Goal: Information Seeking & Learning: Learn about a topic

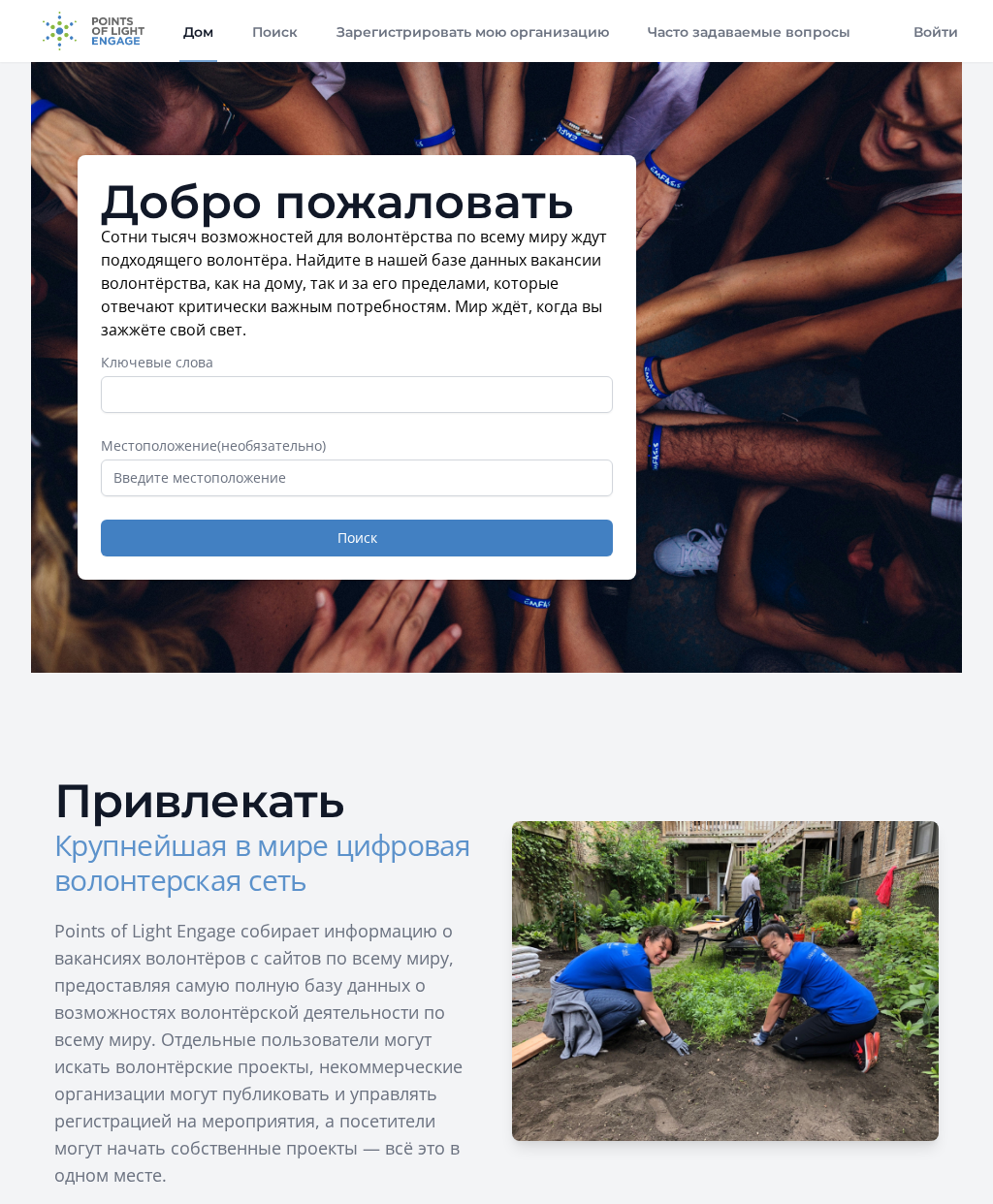
click at [278, 37] on font "Поиск" at bounding box center [275, 32] width 45 height 18
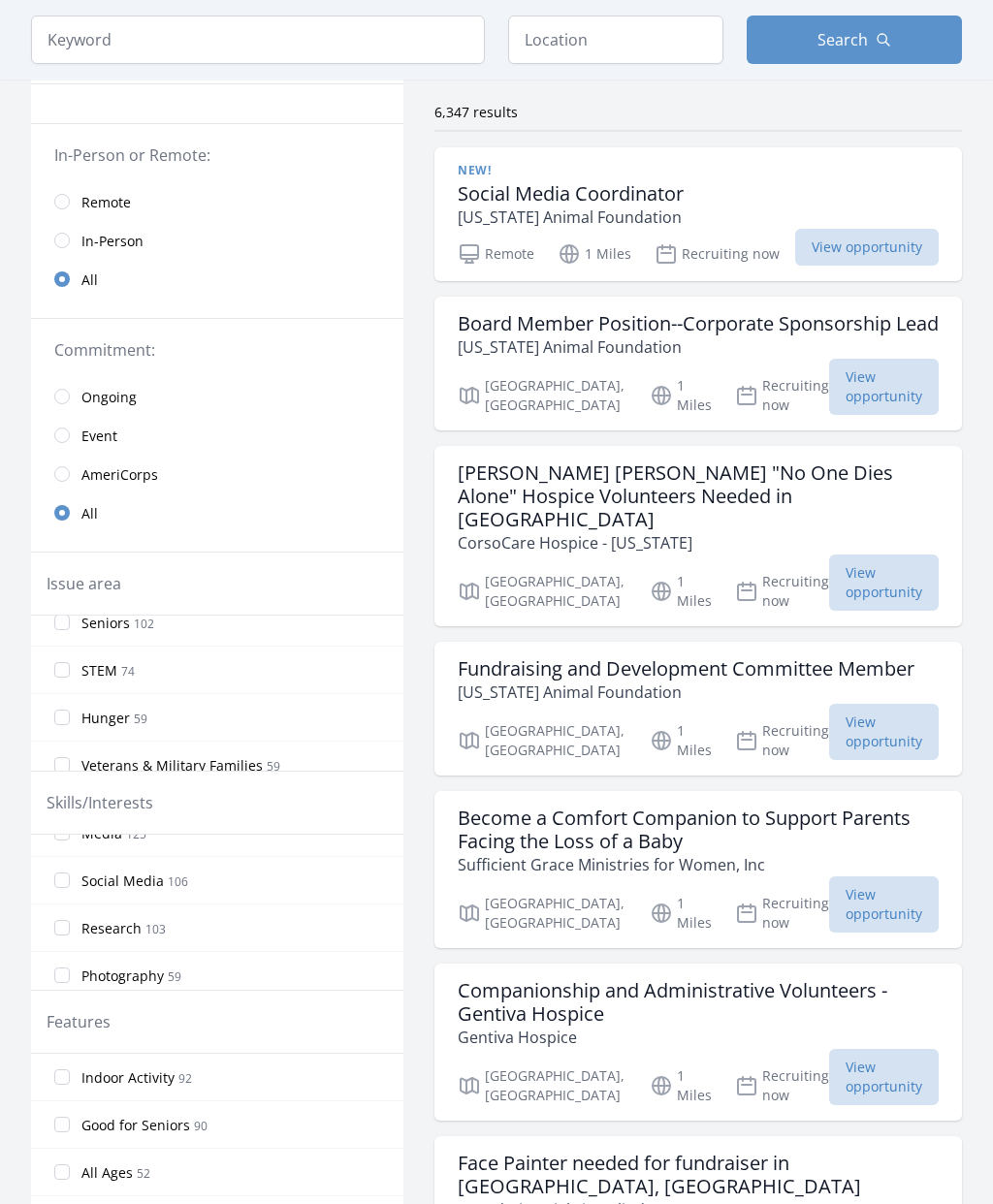
scroll to position [268, 0]
click at [67, 916] on input "Research 103" at bounding box center [62, 924] width 16 height 16
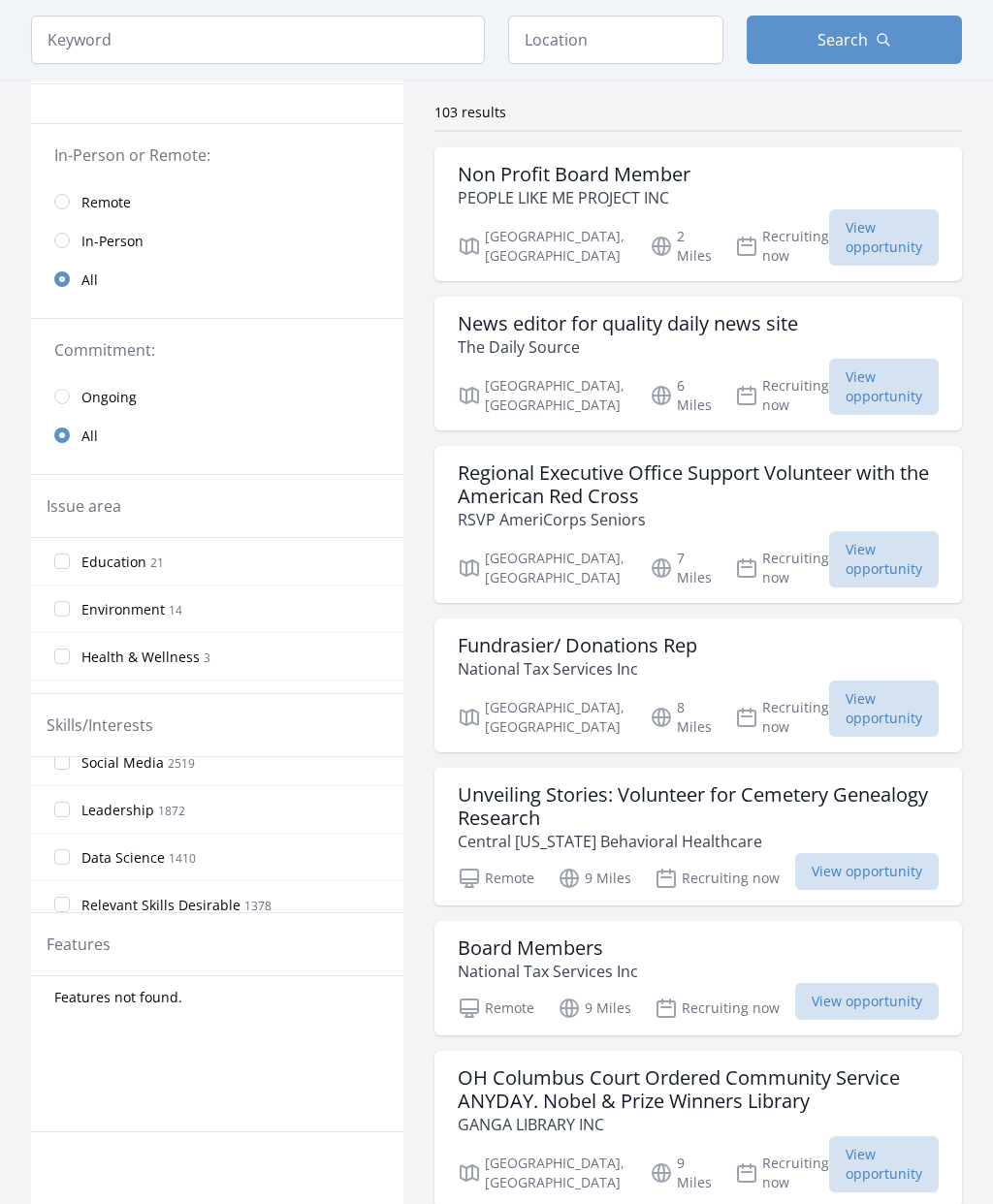
scroll to position [368, 0]
click at [64, 835] on input "Data Science 1410" at bounding box center [62, 840] width 16 height 16
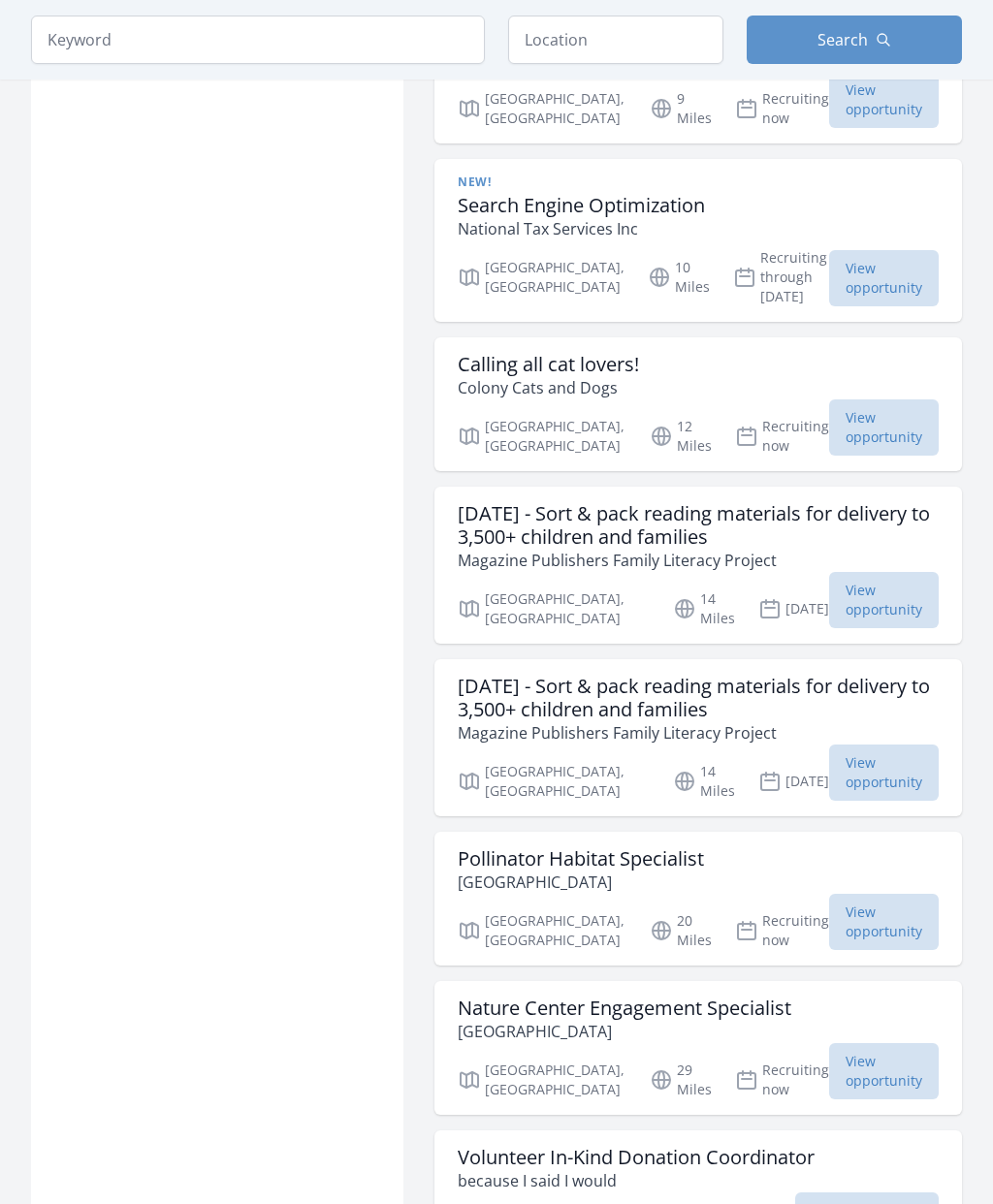
scroll to position [1696, 0]
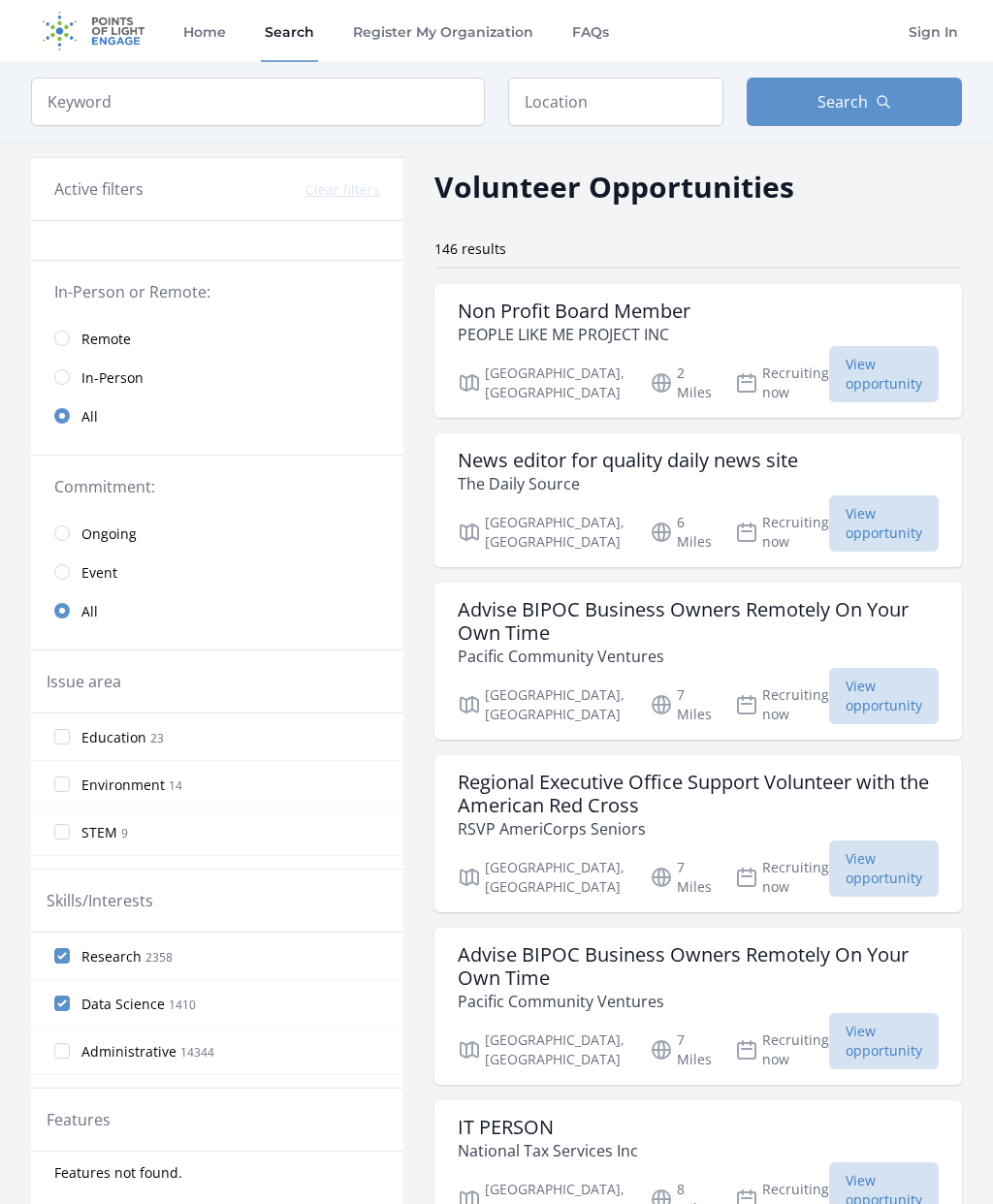
click at [67, 340] on input "radio" at bounding box center [62, 339] width 16 height 16
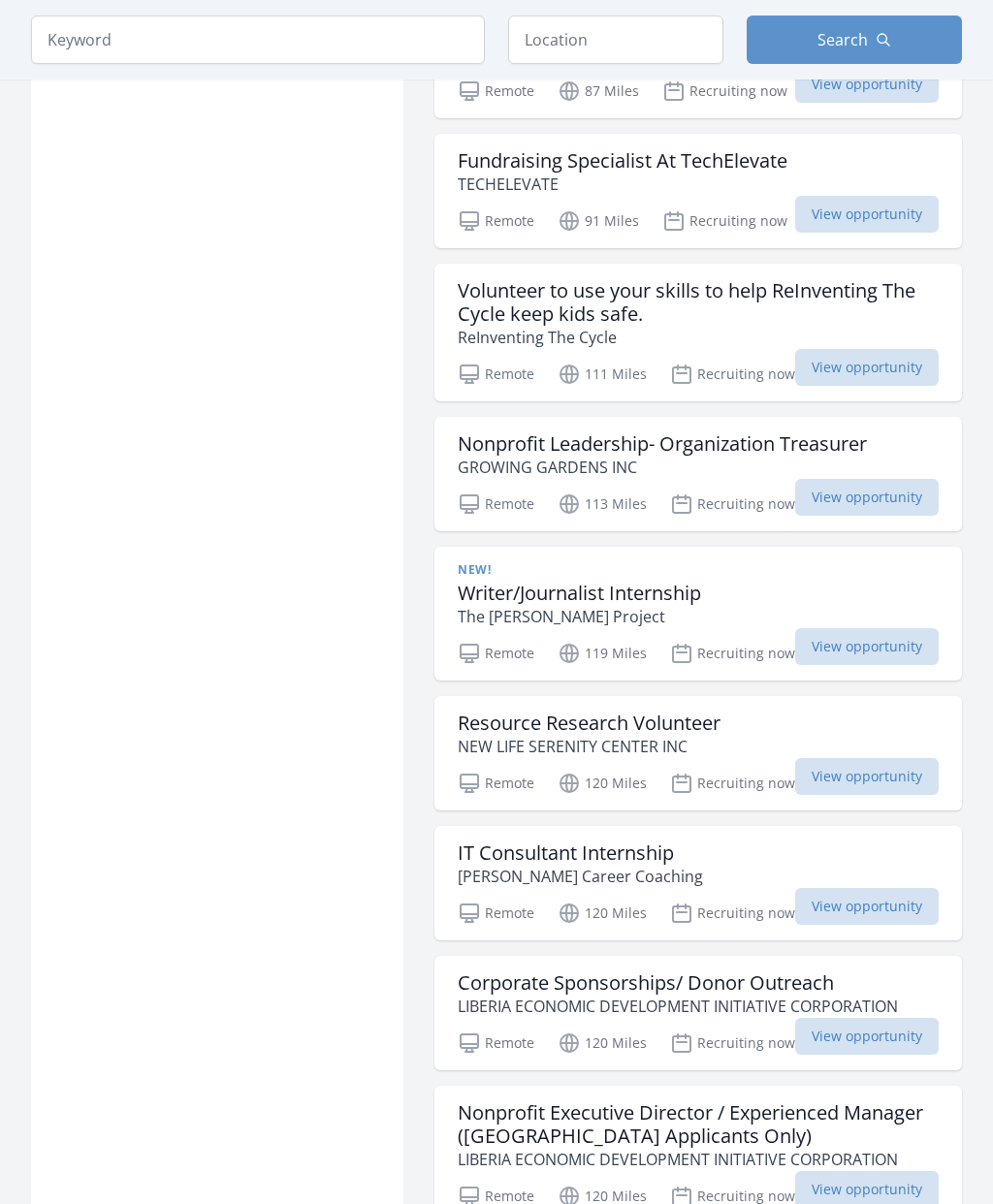
scroll to position [1604, 0]
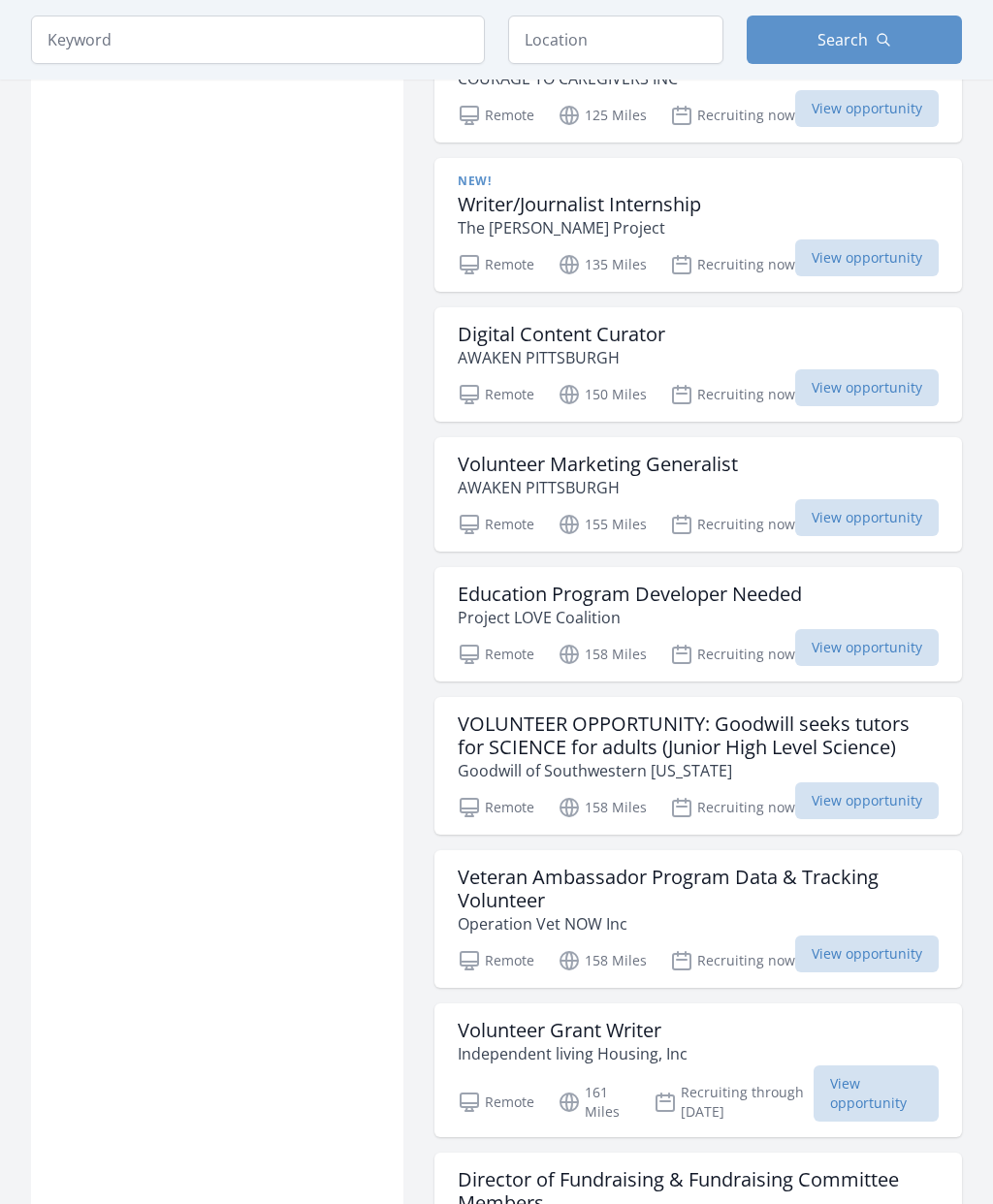
scroll to position [4071, 0]
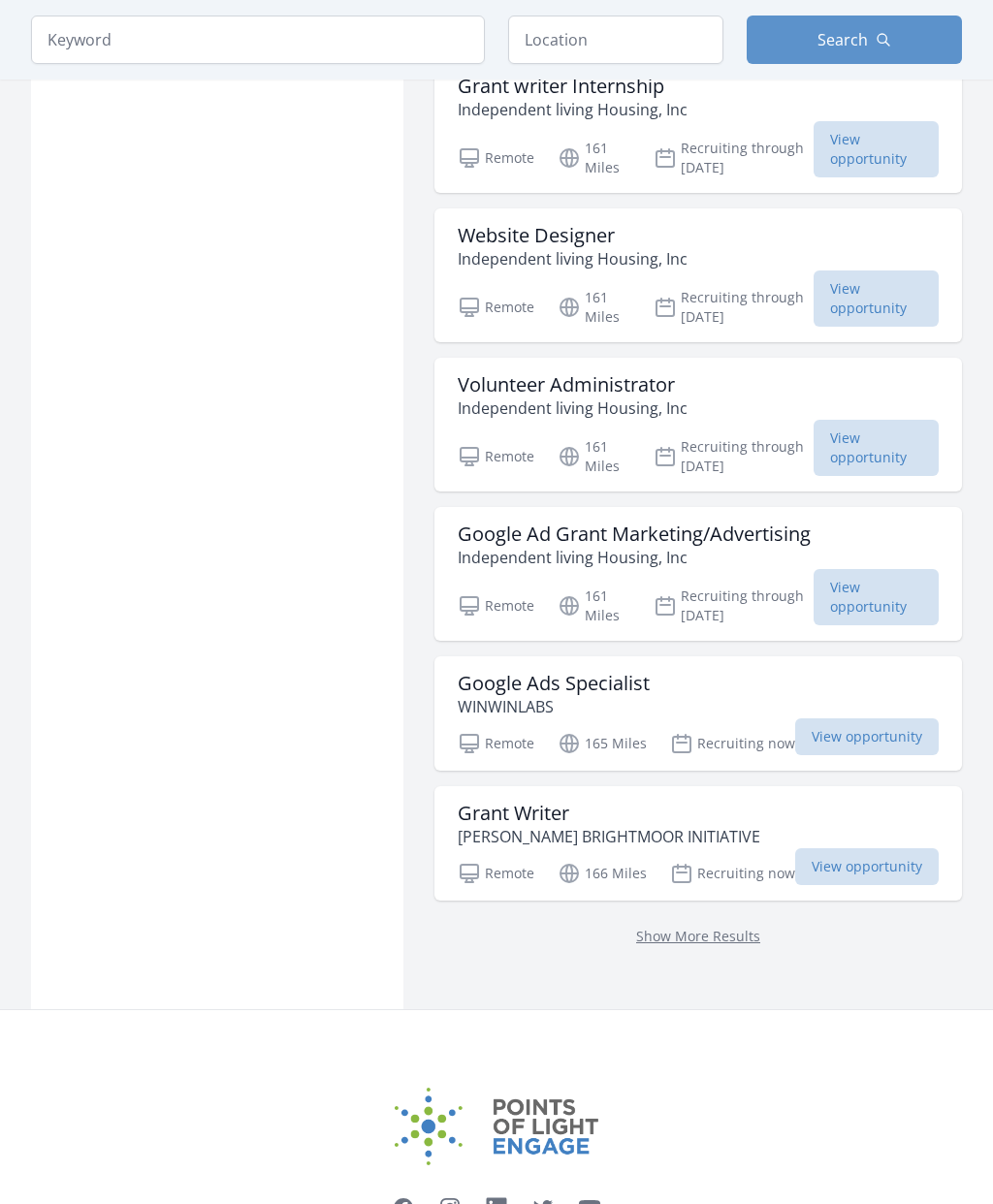
scroll to position [7791, 0]
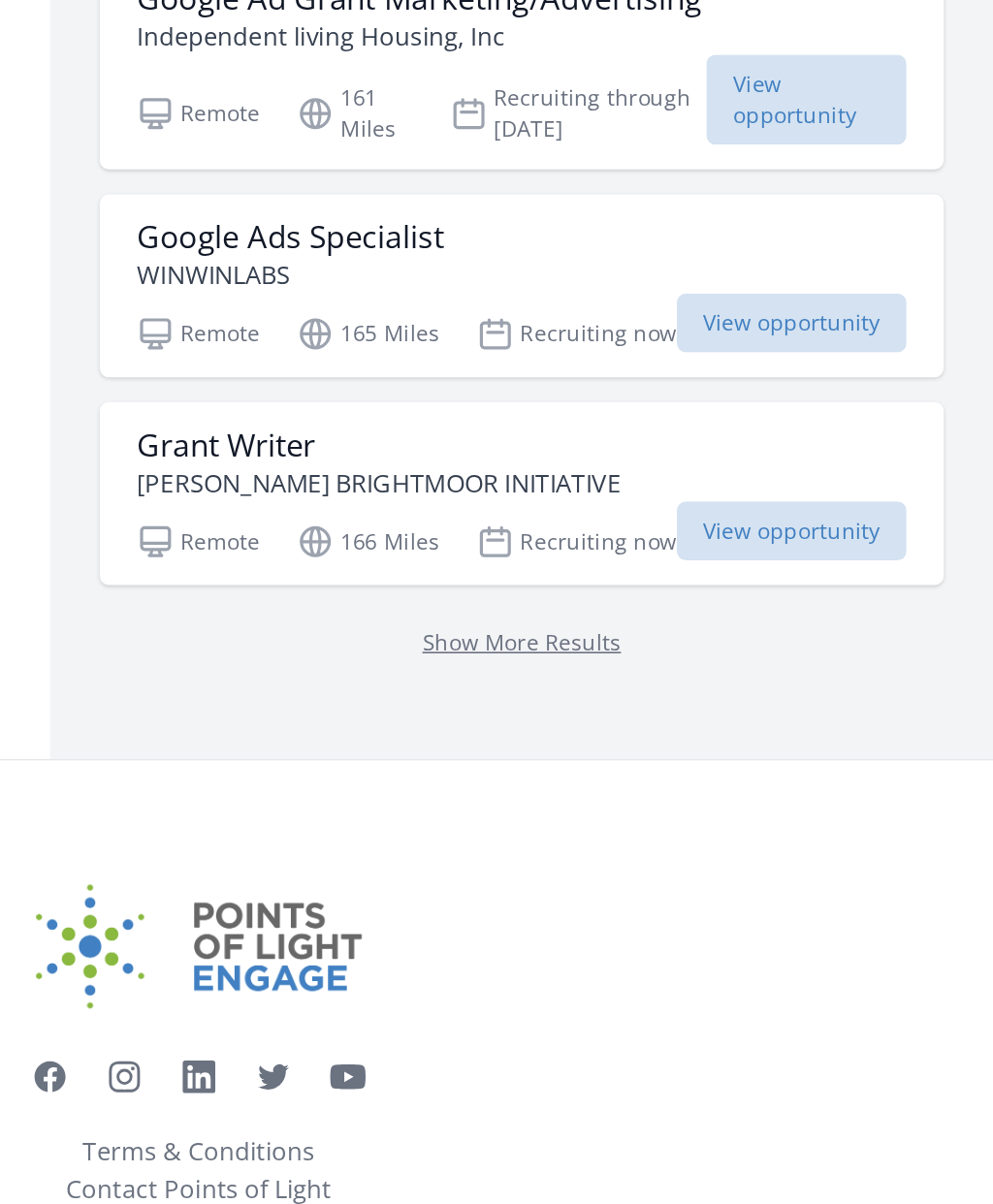
click at [636, 795] on link "Show More Results" at bounding box center [698, 804] width 124 height 19
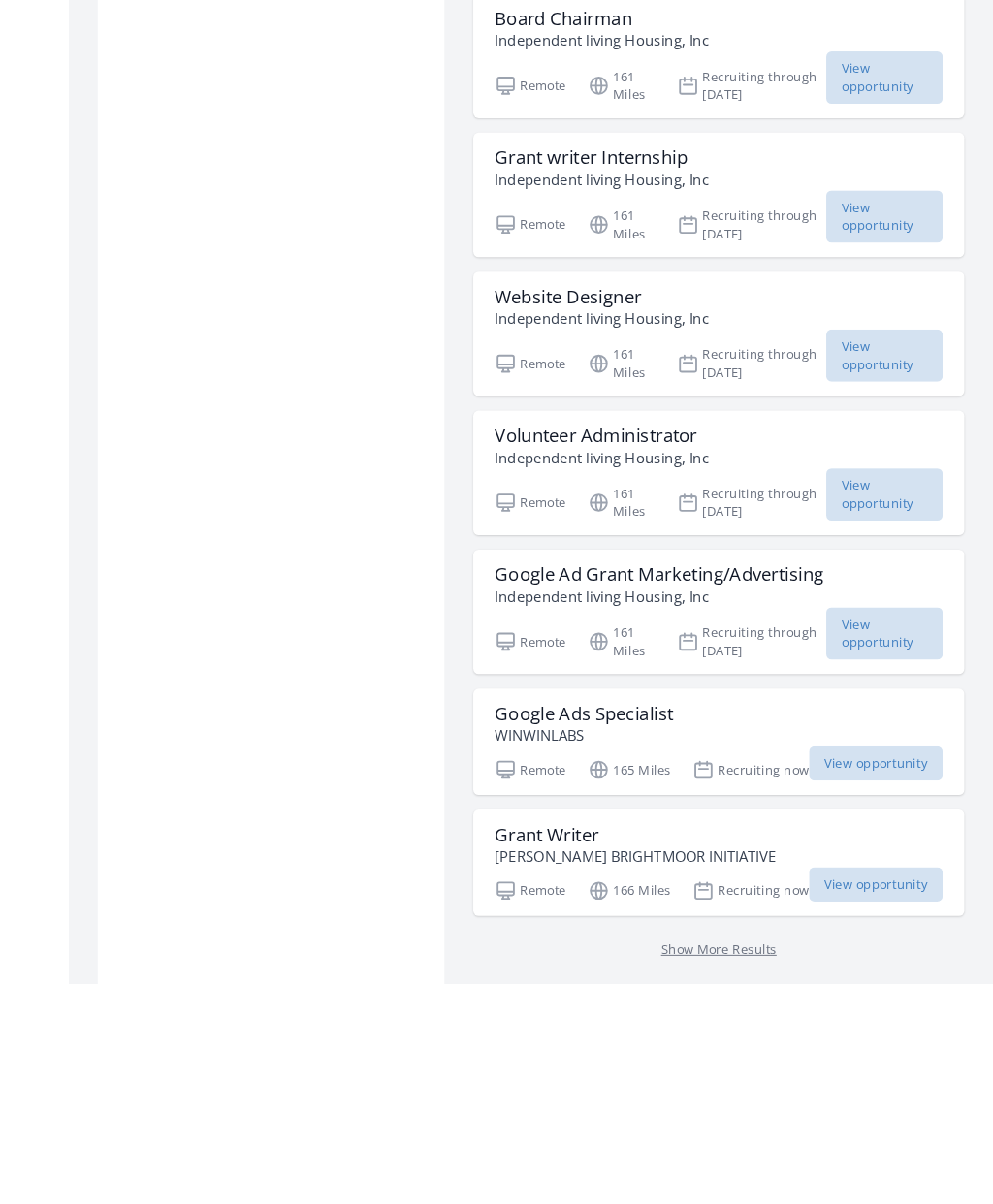
scroll to position [7721, 0]
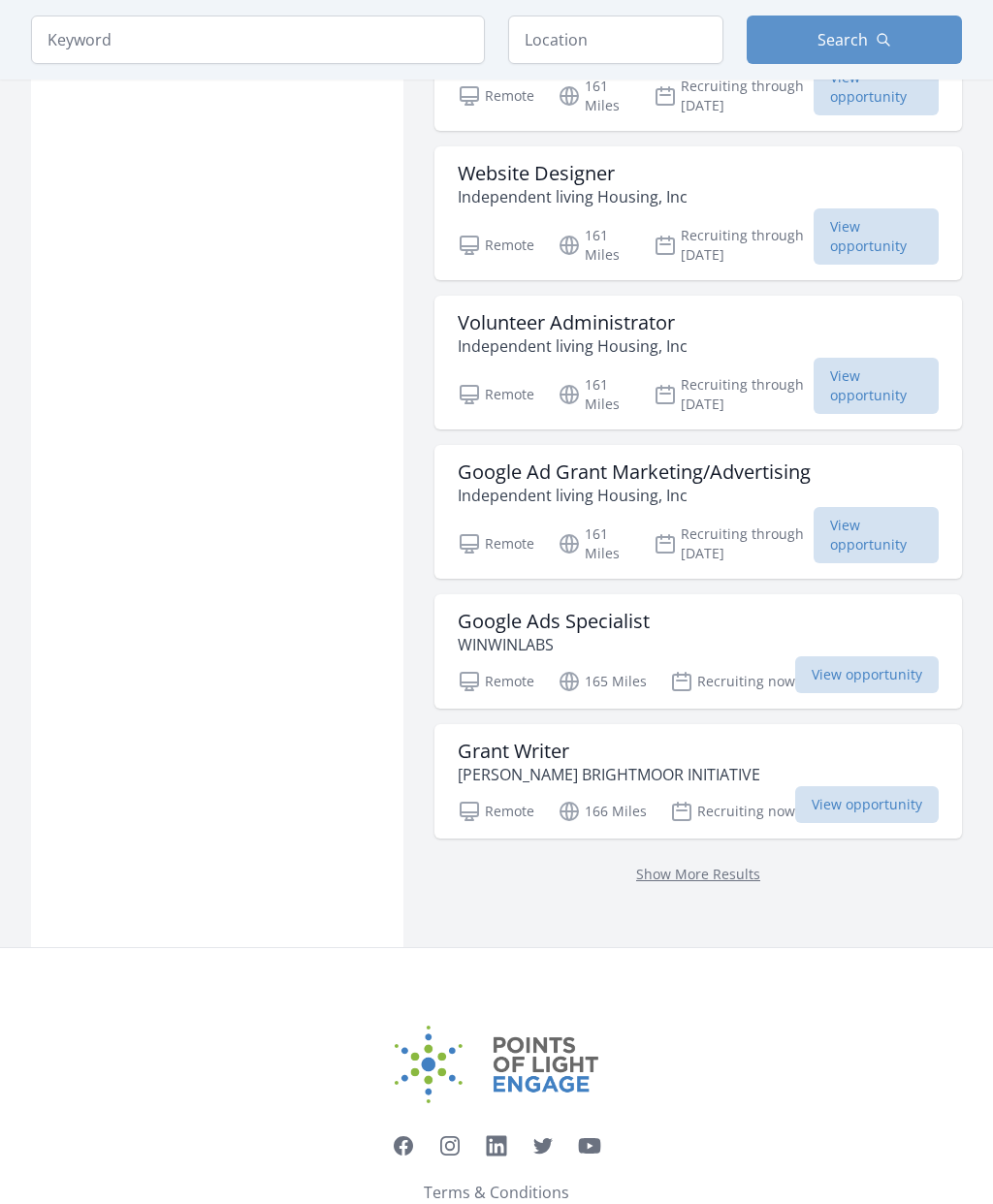
click at [704, 871] on link "Show More Results" at bounding box center [698, 873] width 124 height 19
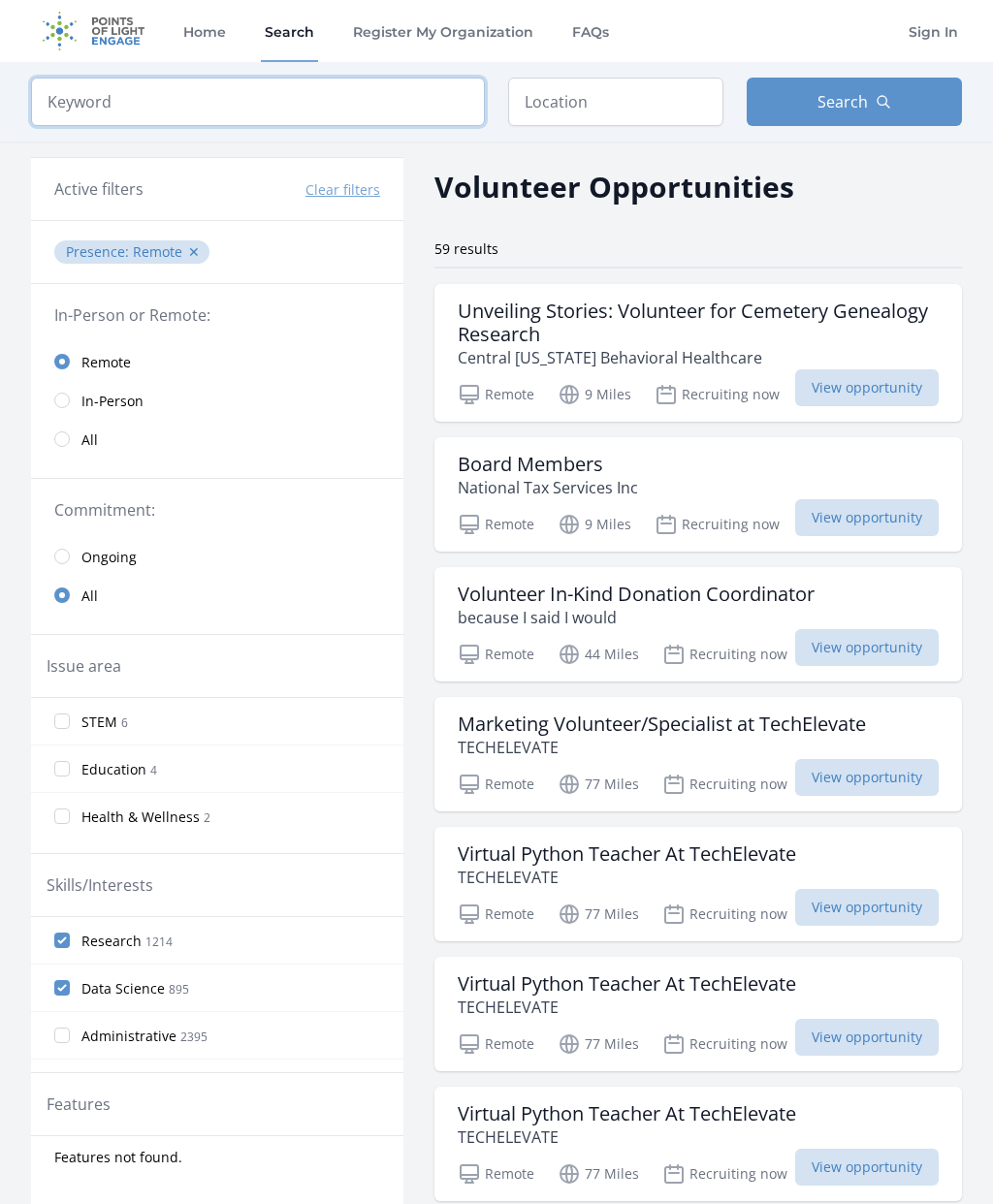
click at [171, 96] on input "search" at bounding box center [258, 101] width 453 height 48
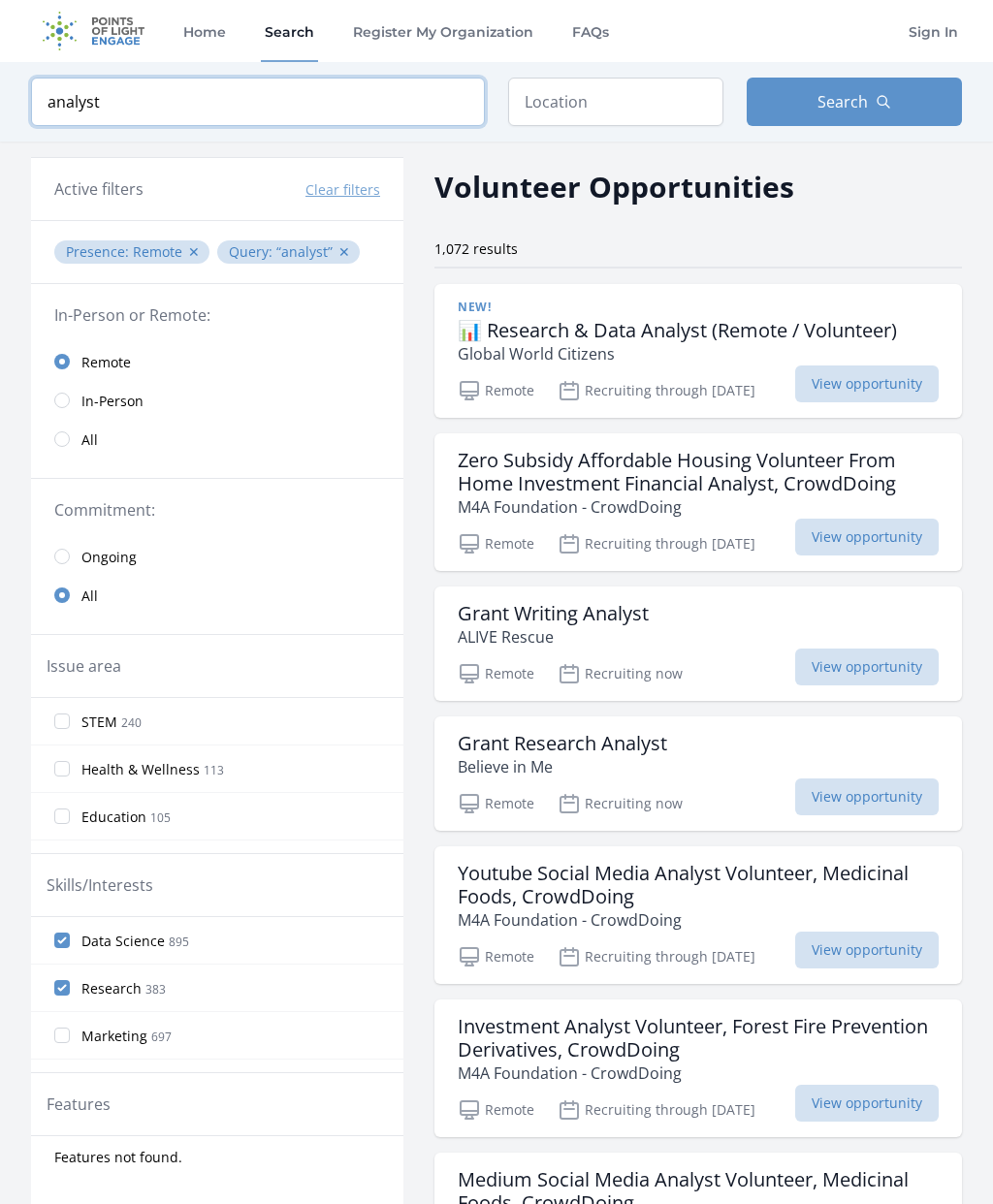
click button "submit" at bounding box center [0, 0] width 0 height 0
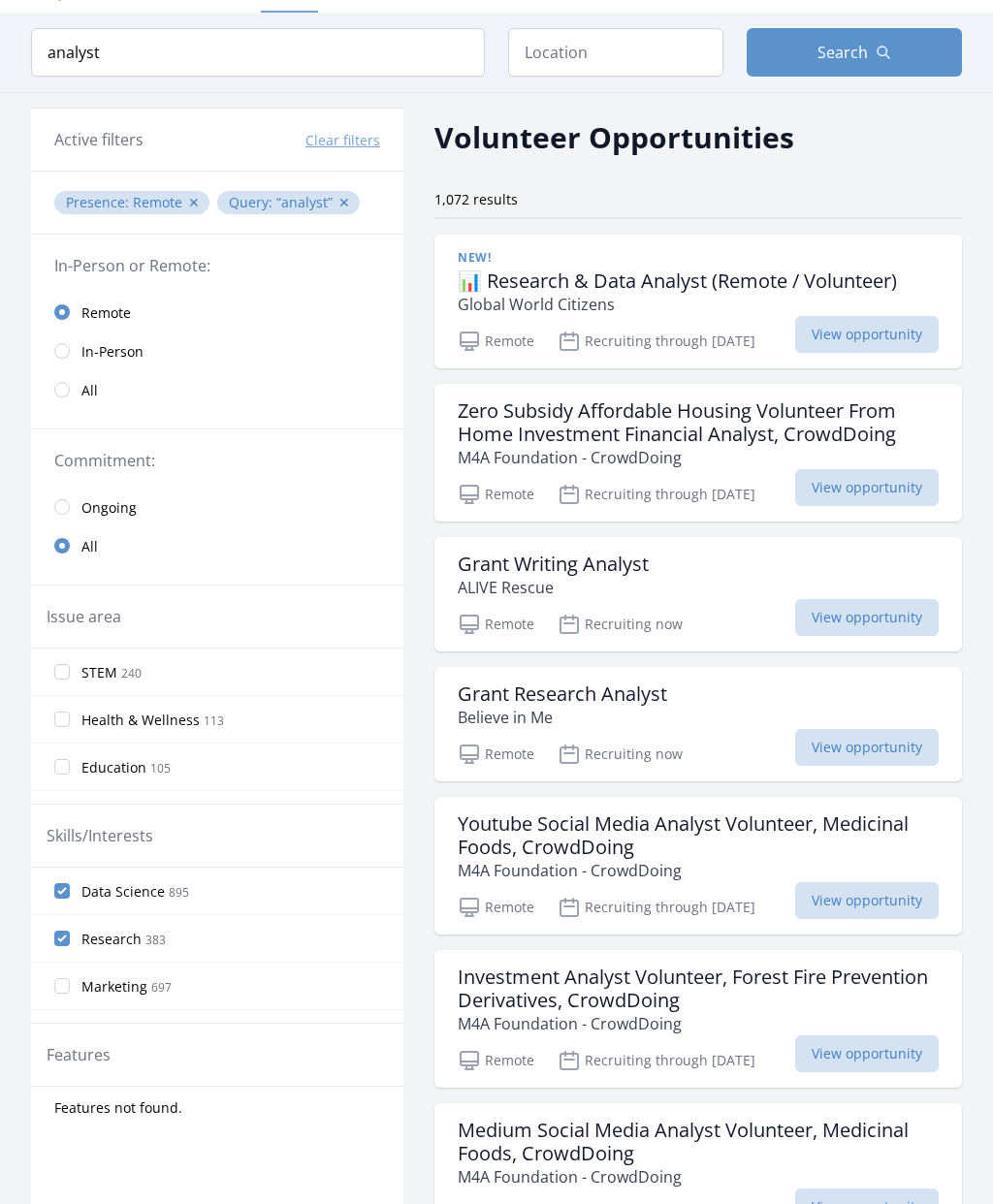
scroll to position [52, 0]
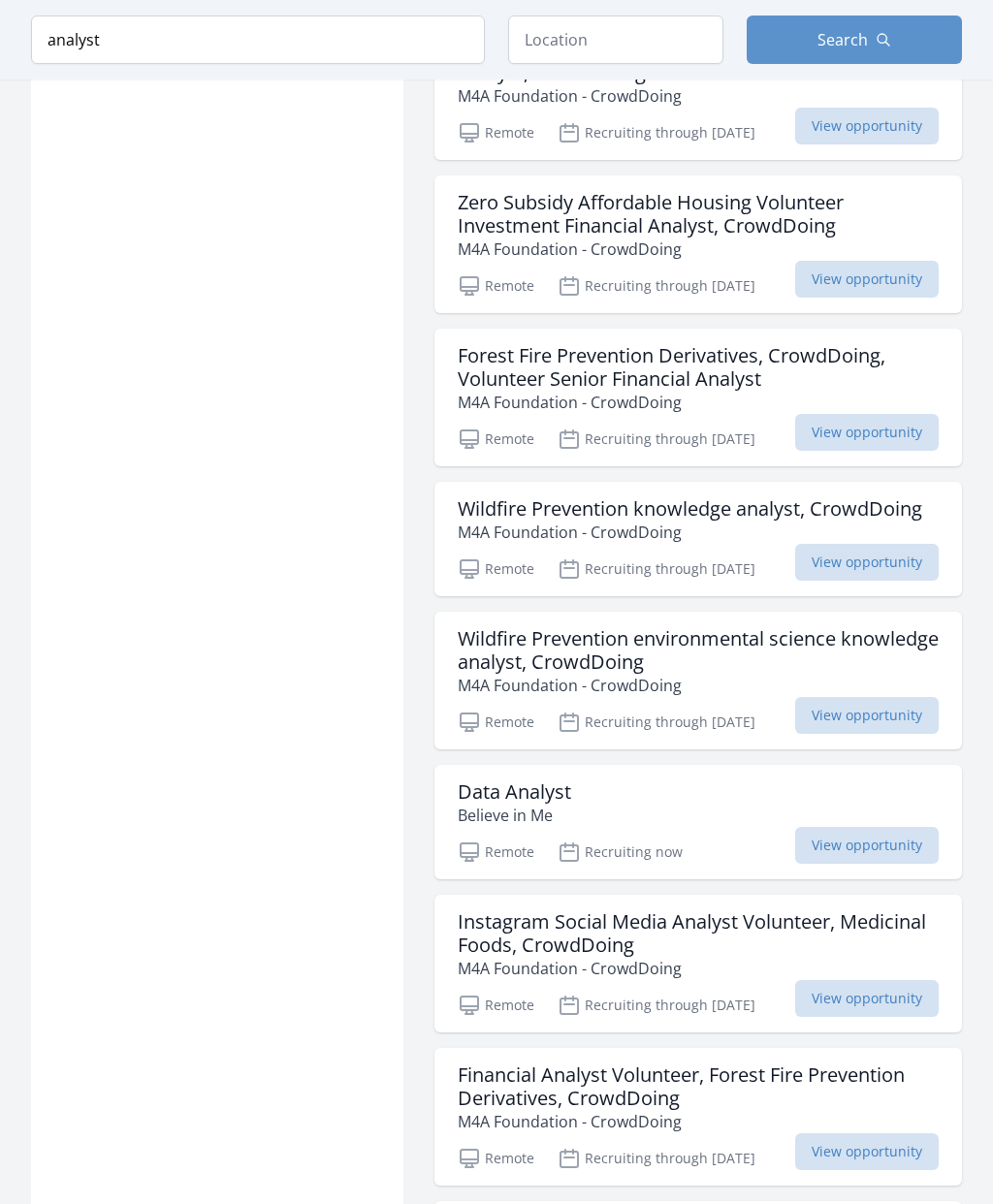
scroll to position [4890, 0]
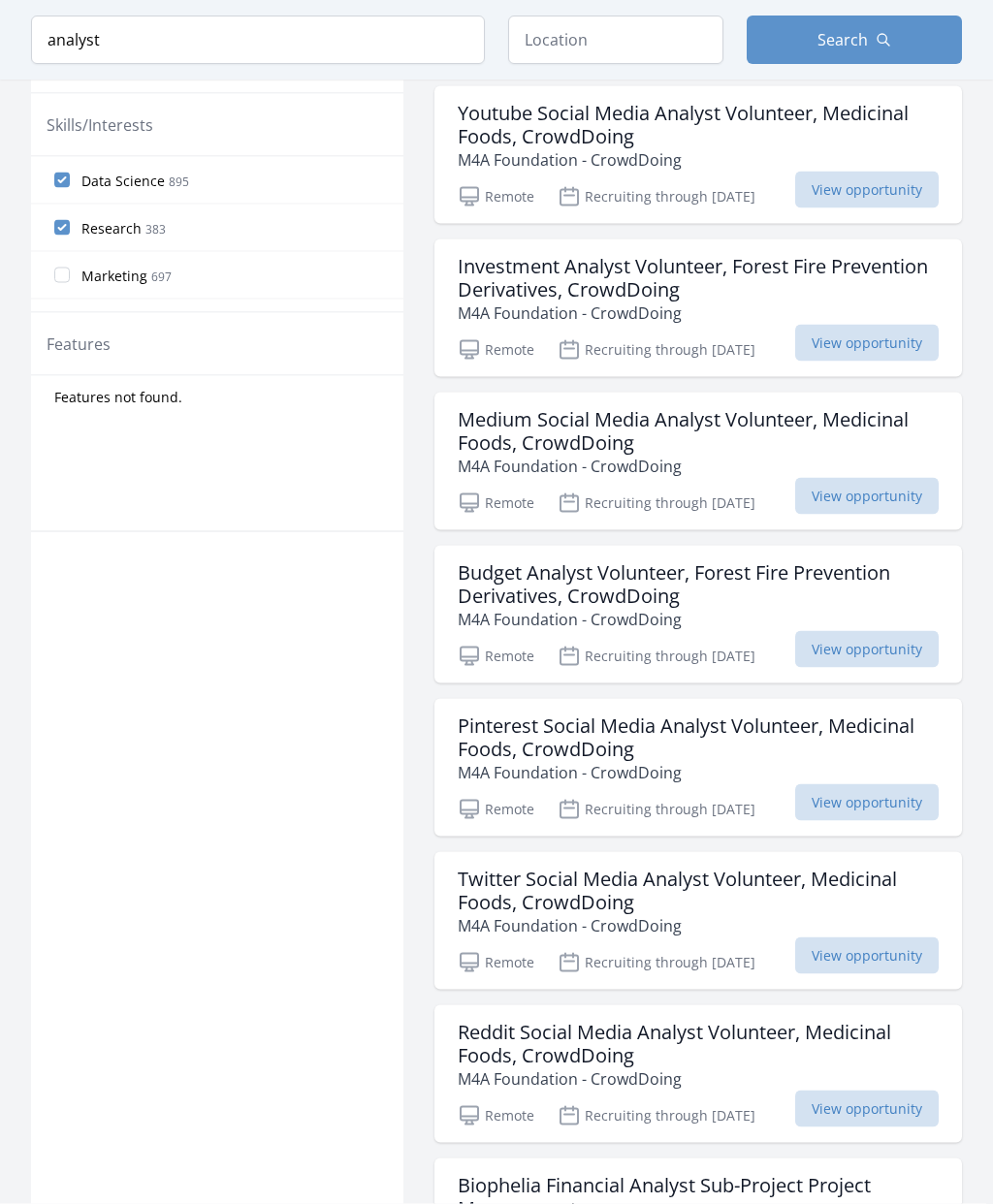
scroll to position [531, 0]
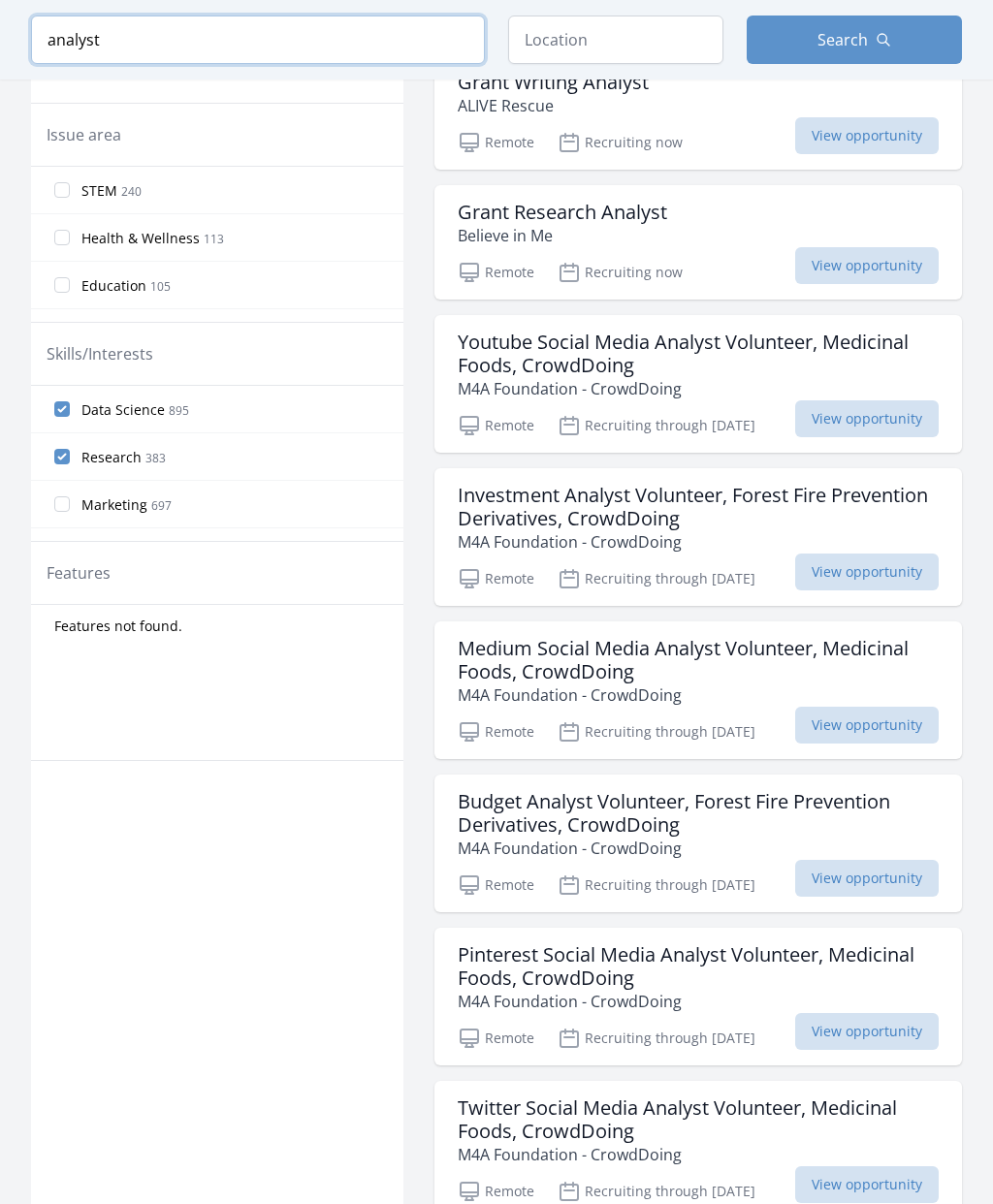
click at [164, 40] on input "analyst" at bounding box center [258, 39] width 453 height 48
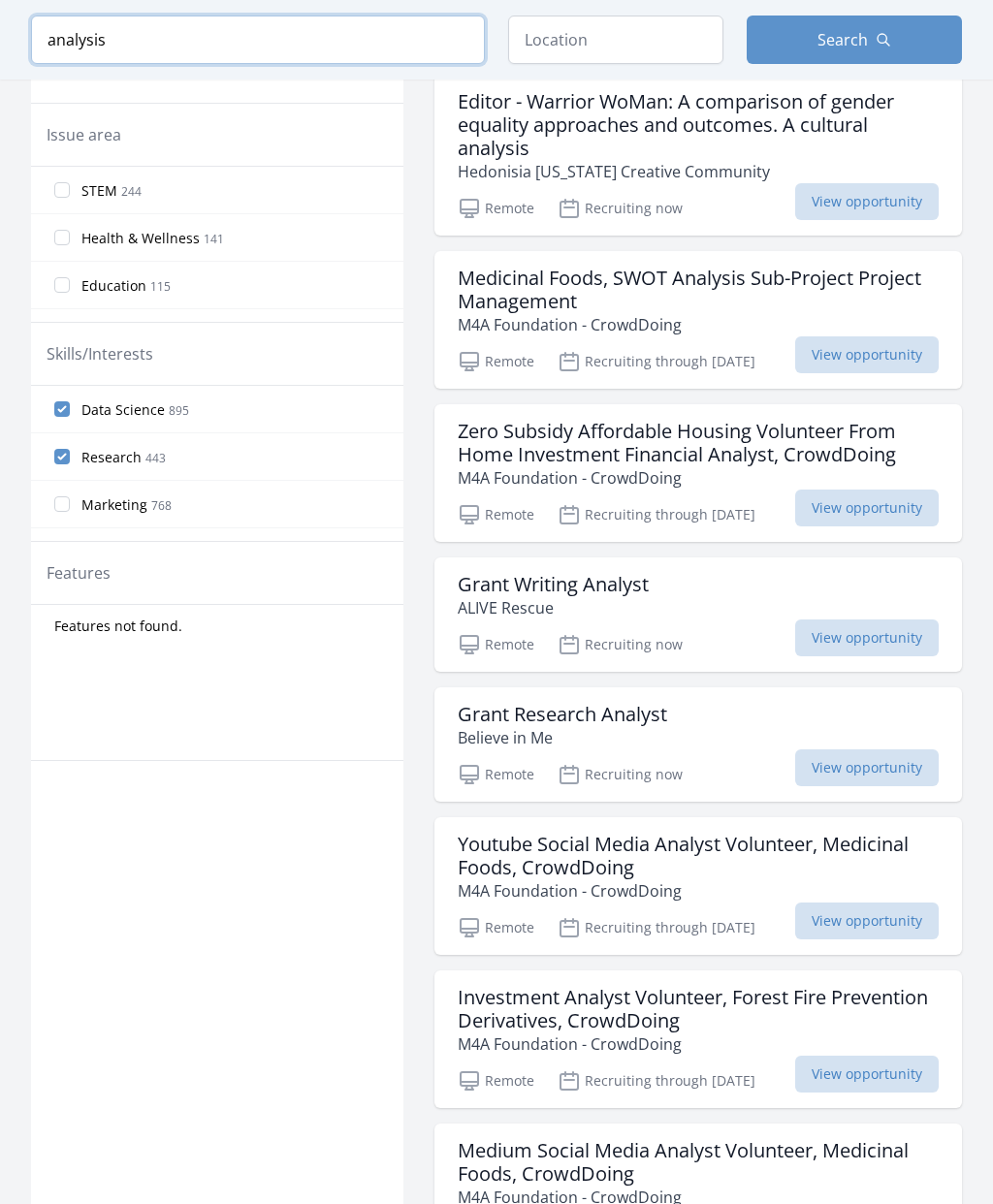
click button "submit" at bounding box center [0, 0] width 0 height 0
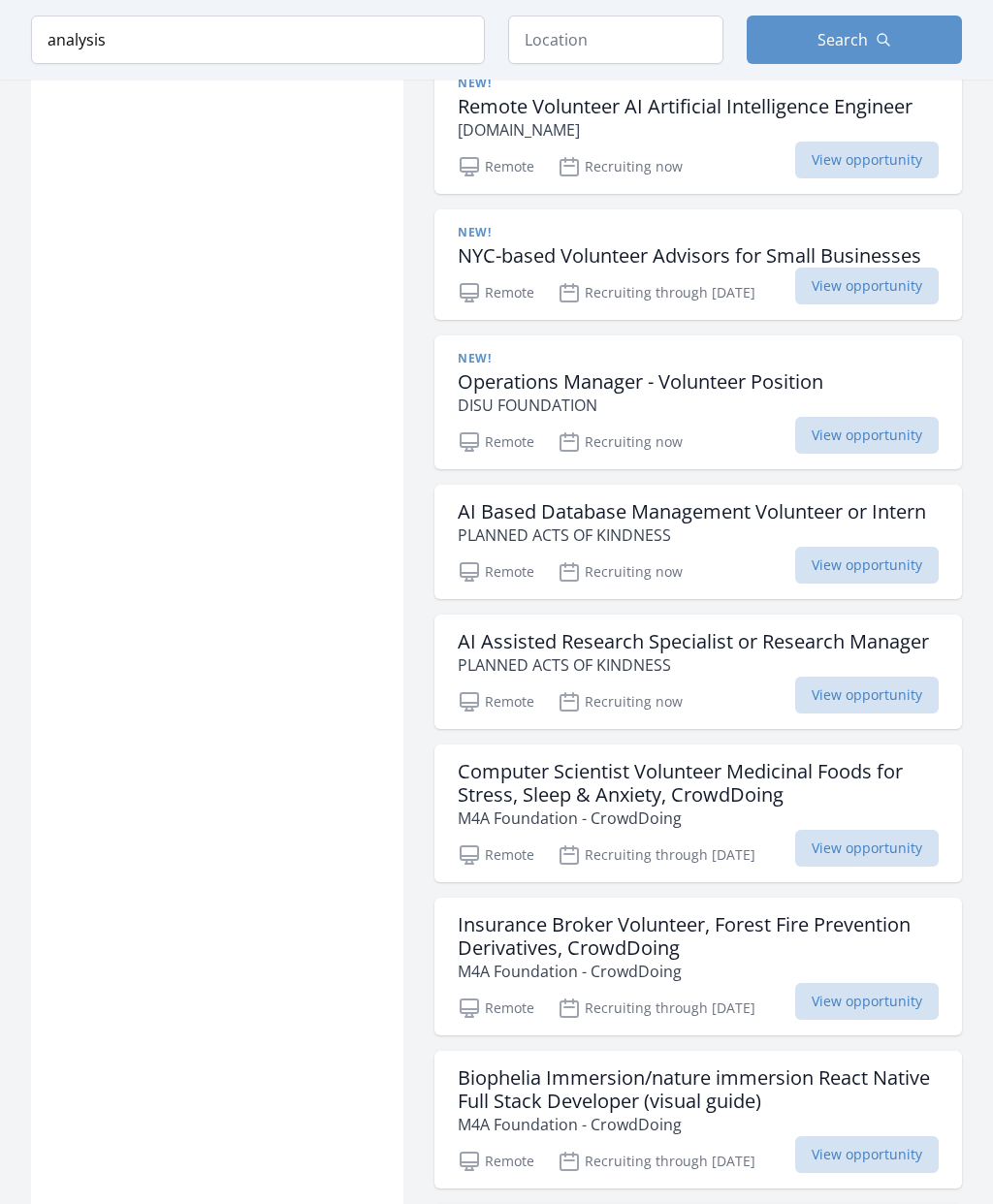
scroll to position [4217, 0]
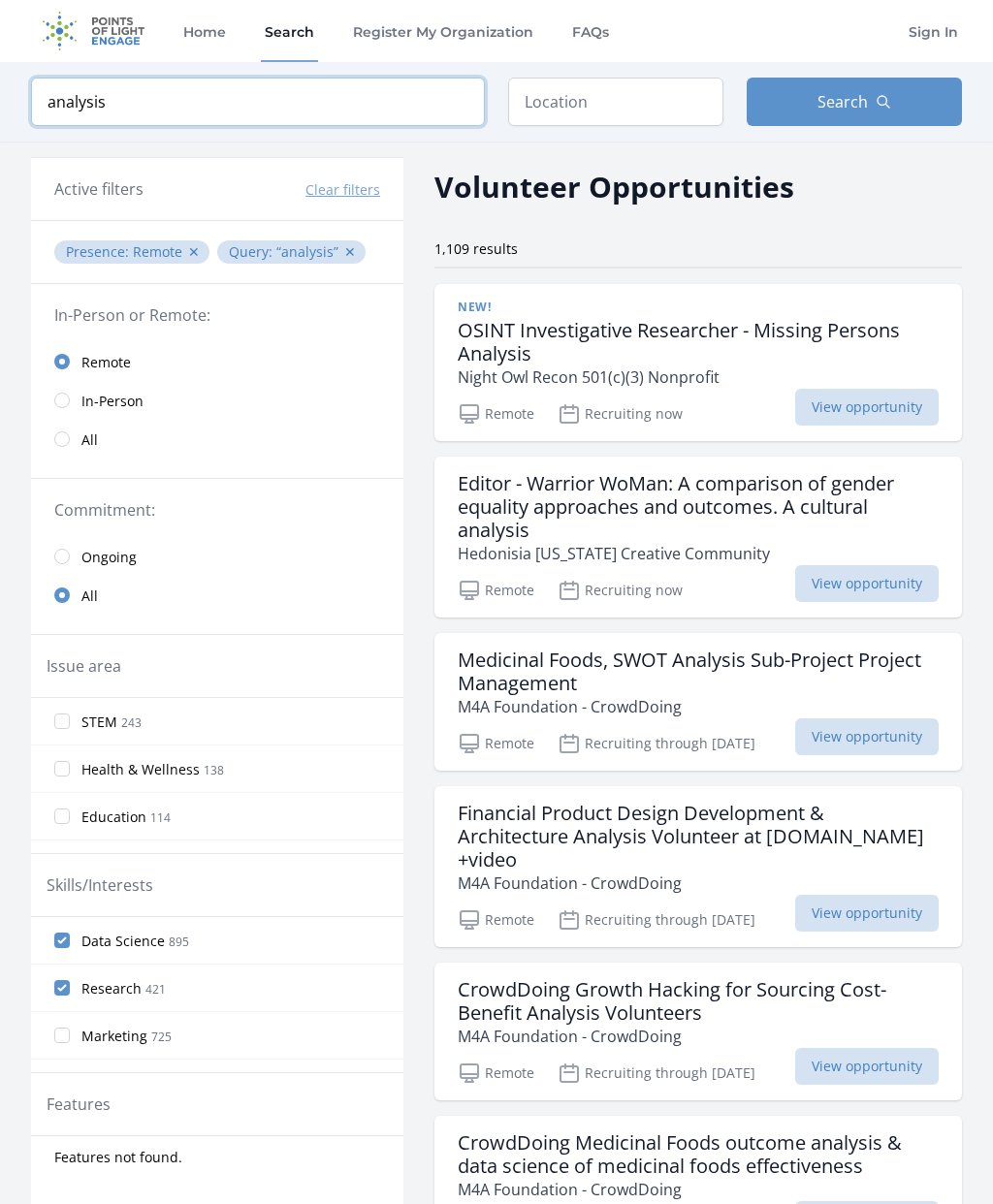
click at [183, 106] on input "analysis" at bounding box center [258, 101] width 453 height 48
click at [163, 100] on input "analysis" at bounding box center [258, 101] width 453 height 48
click button "submit" at bounding box center [0, 0] width 0 height 0
click at [301, 95] on input "analysis" at bounding box center [258, 101] width 453 height 48
type input "a"
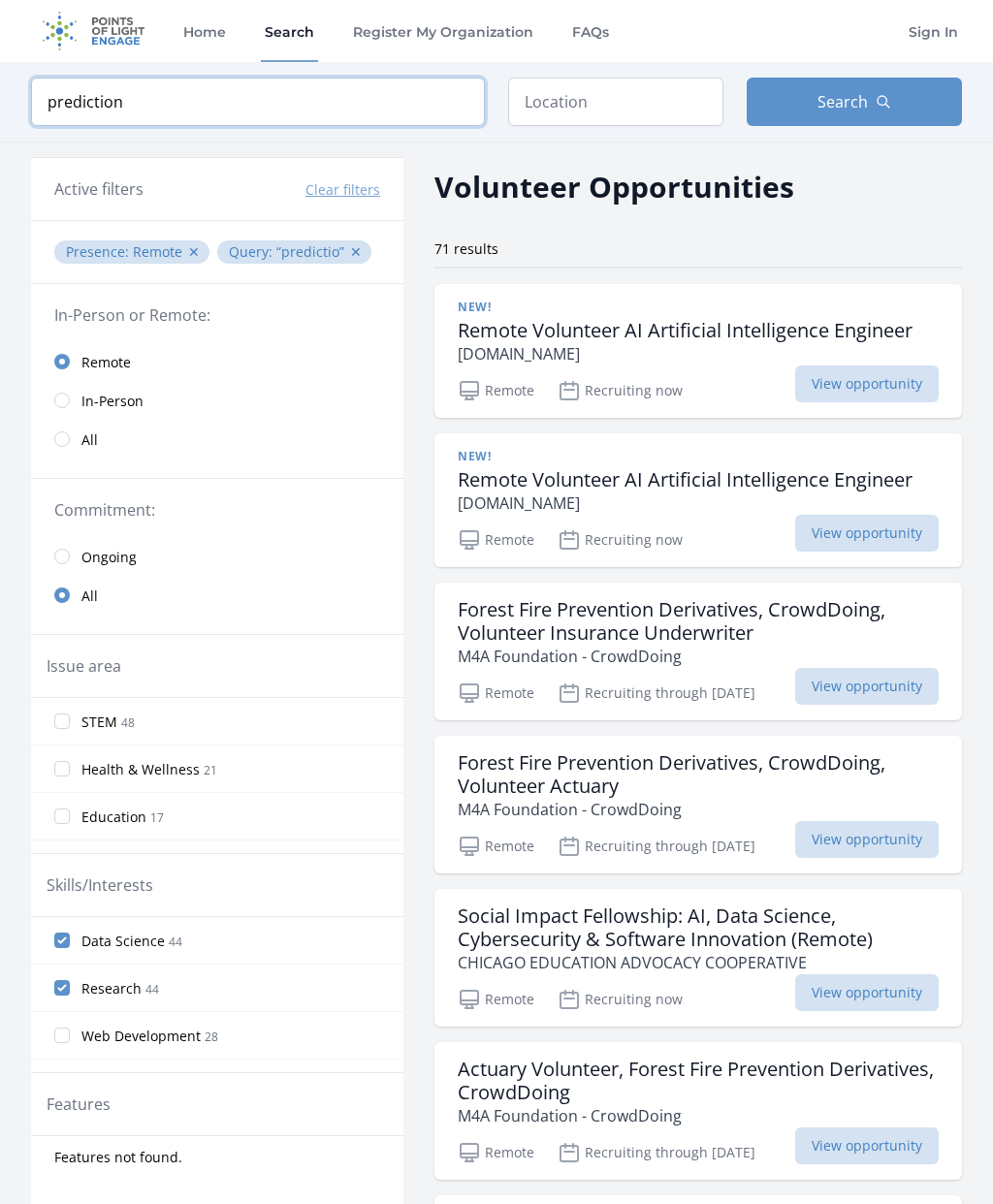
click button "submit" at bounding box center [0, 0] width 0 height 0
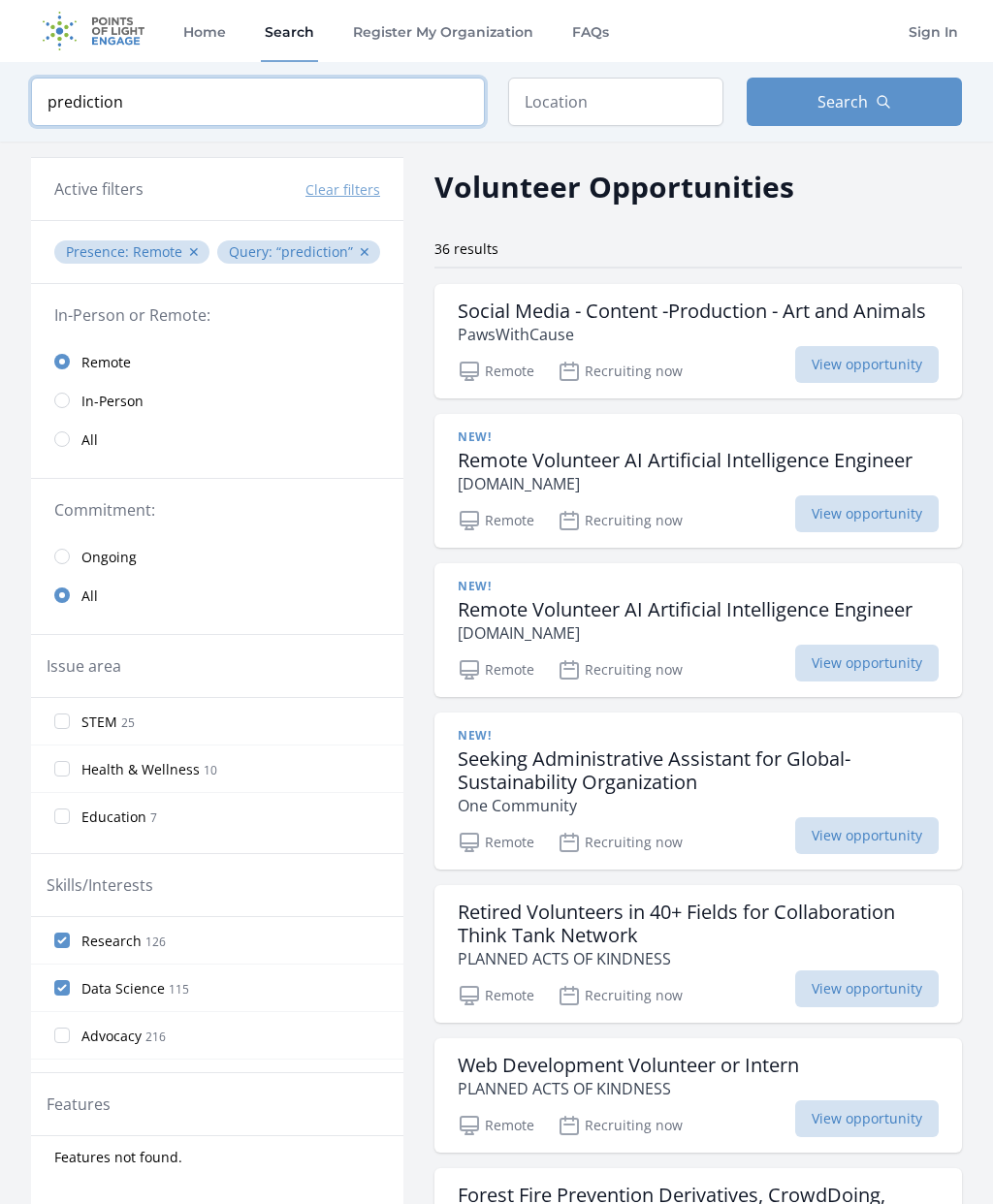
click at [173, 107] on input "prediction" at bounding box center [258, 101] width 453 height 48
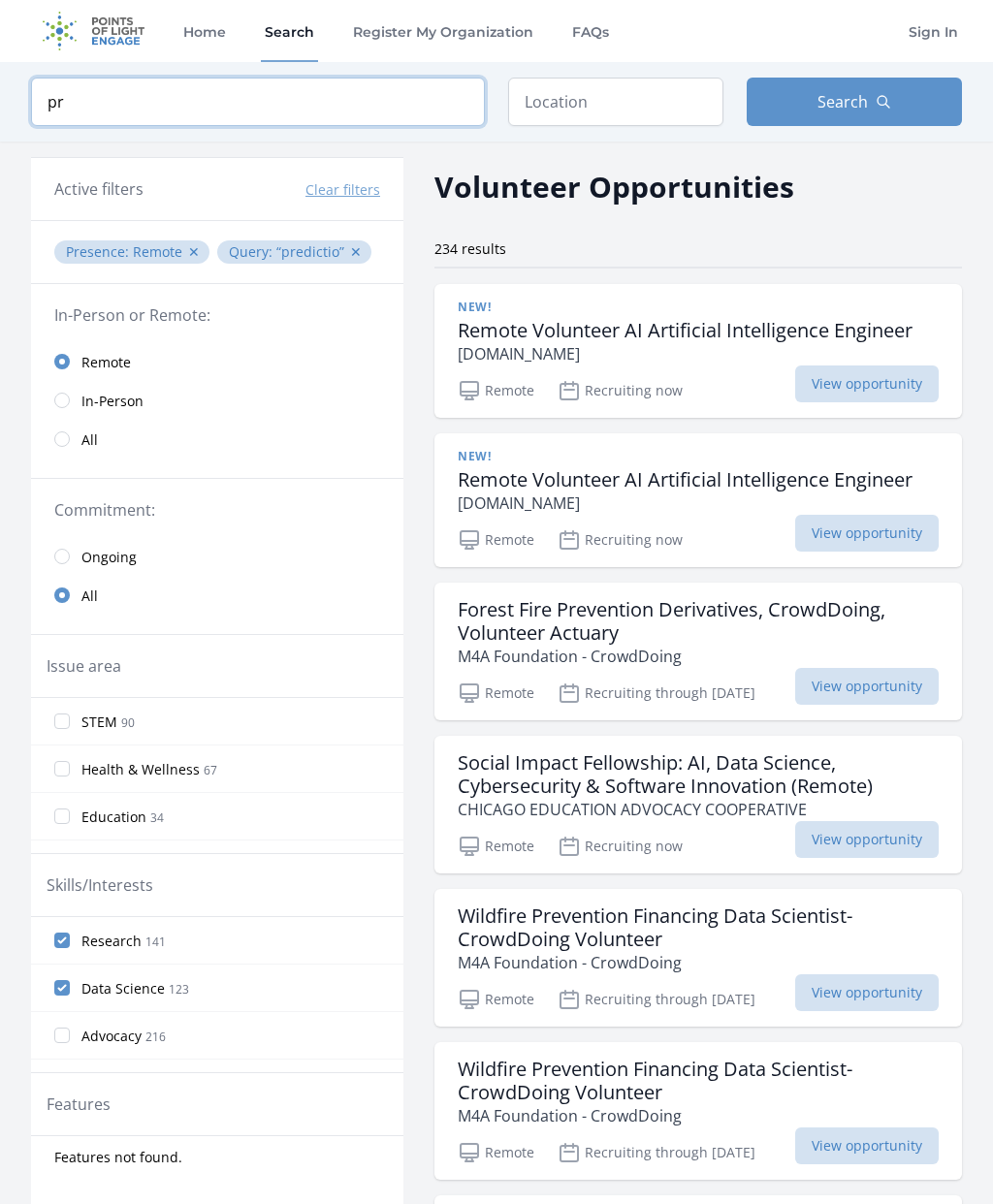
type input "p"
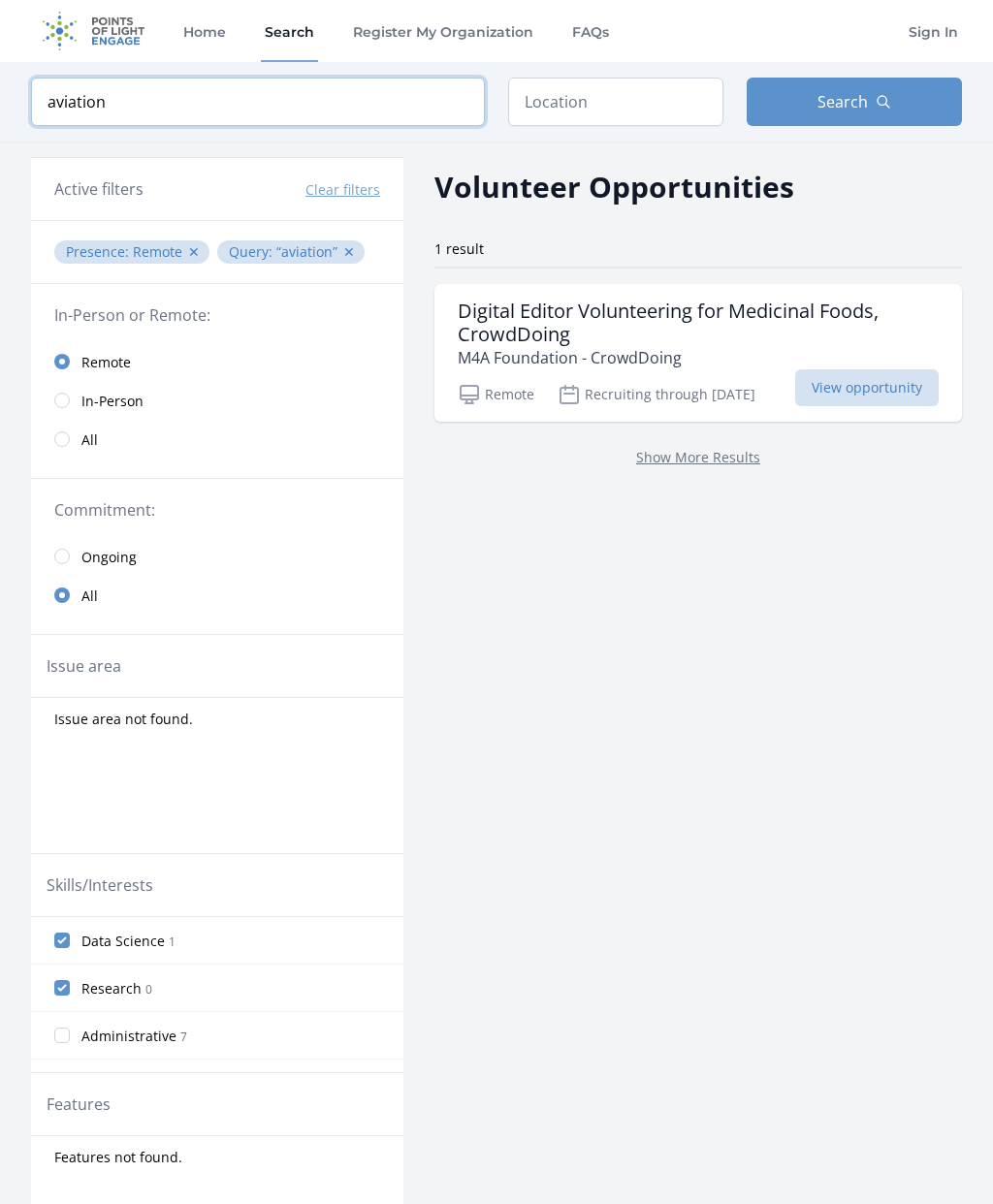
click button "submit" at bounding box center [0, 0] width 0 height 0
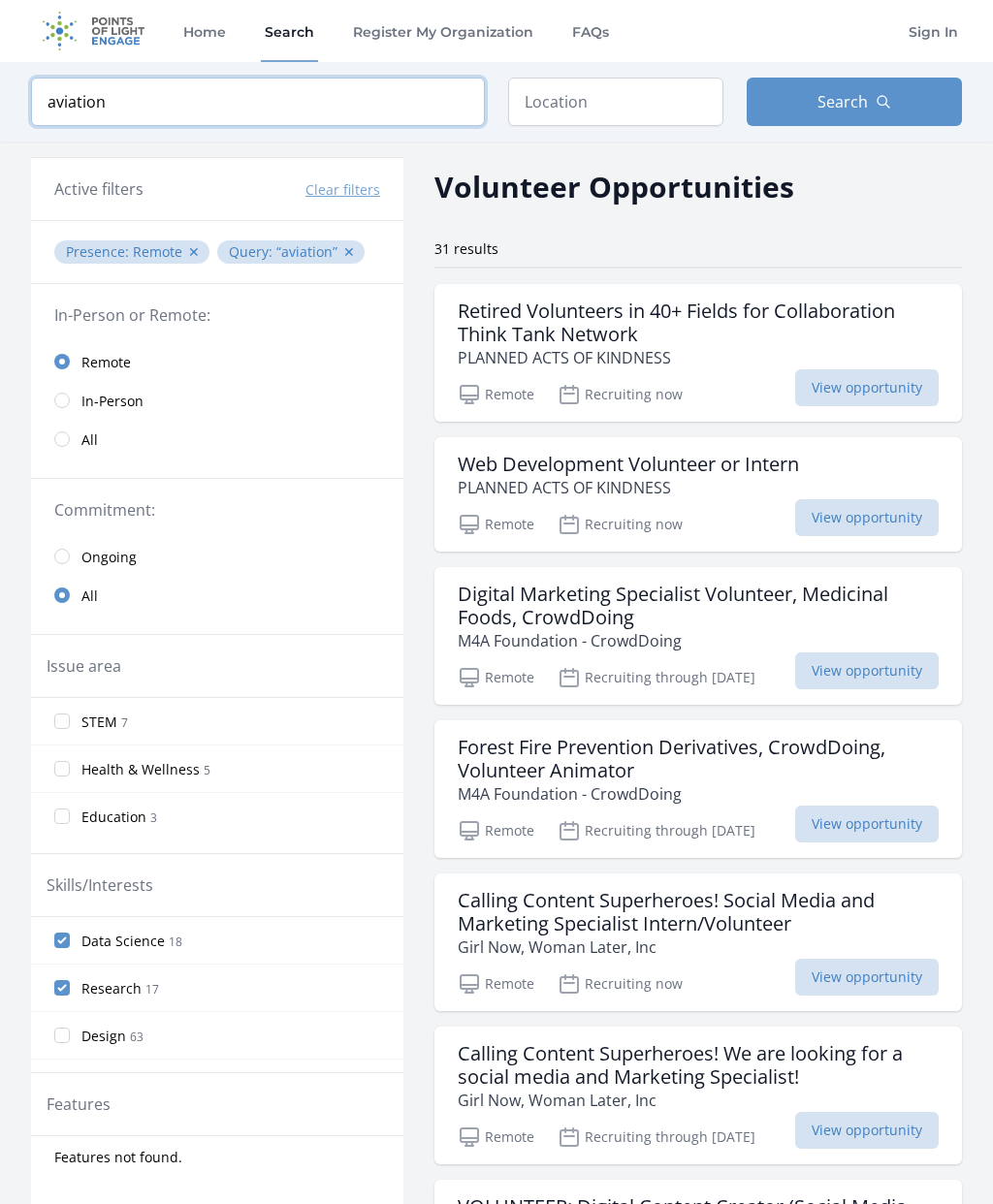
click at [181, 79] on input "aviation" at bounding box center [258, 101] width 453 height 48
click at [174, 106] on input "aviation" at bounding box center [258, 101] width 453 height 48
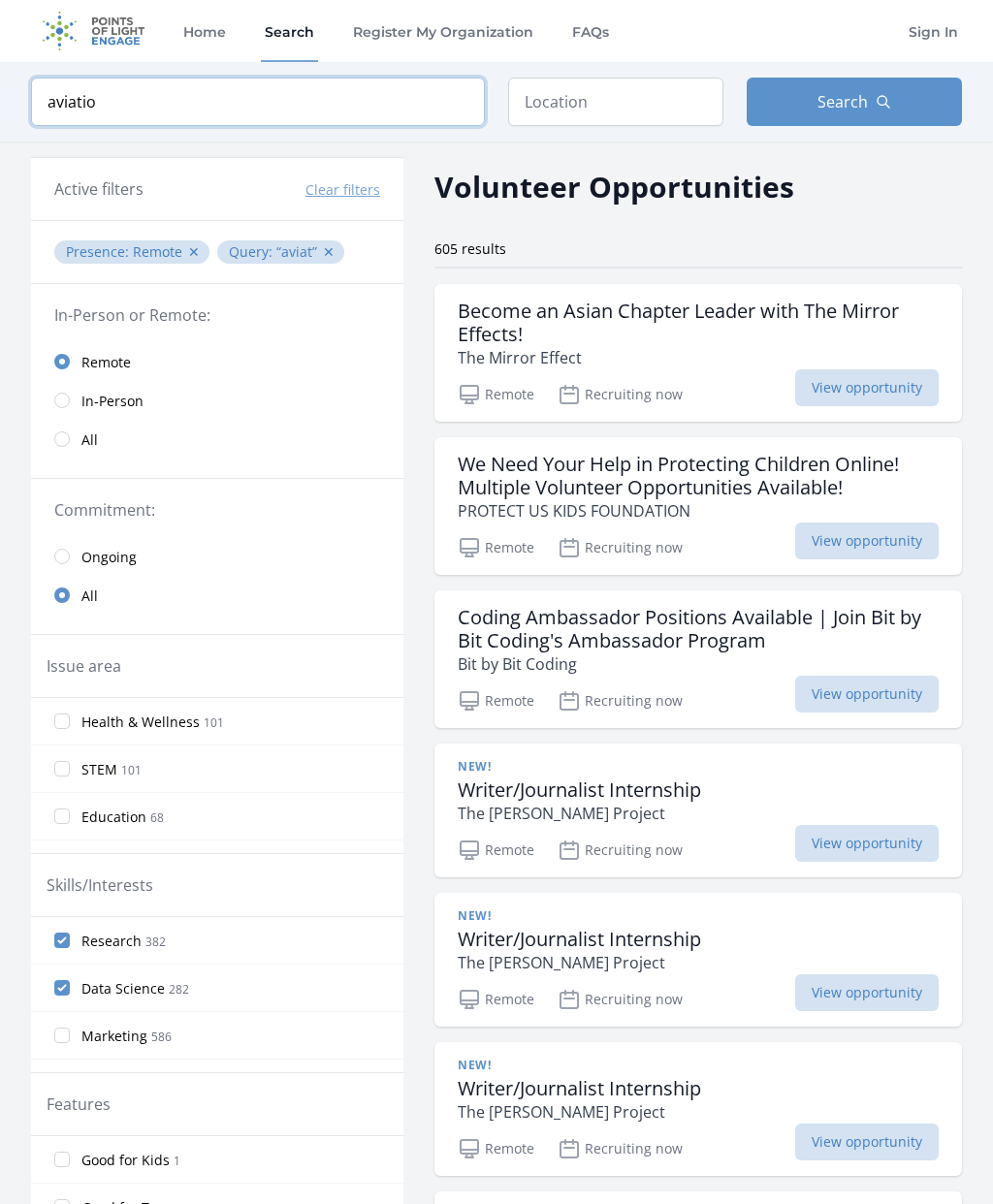
type input "aviation"
click button "submit" at bounding box center [0, 0] width 0 height 0
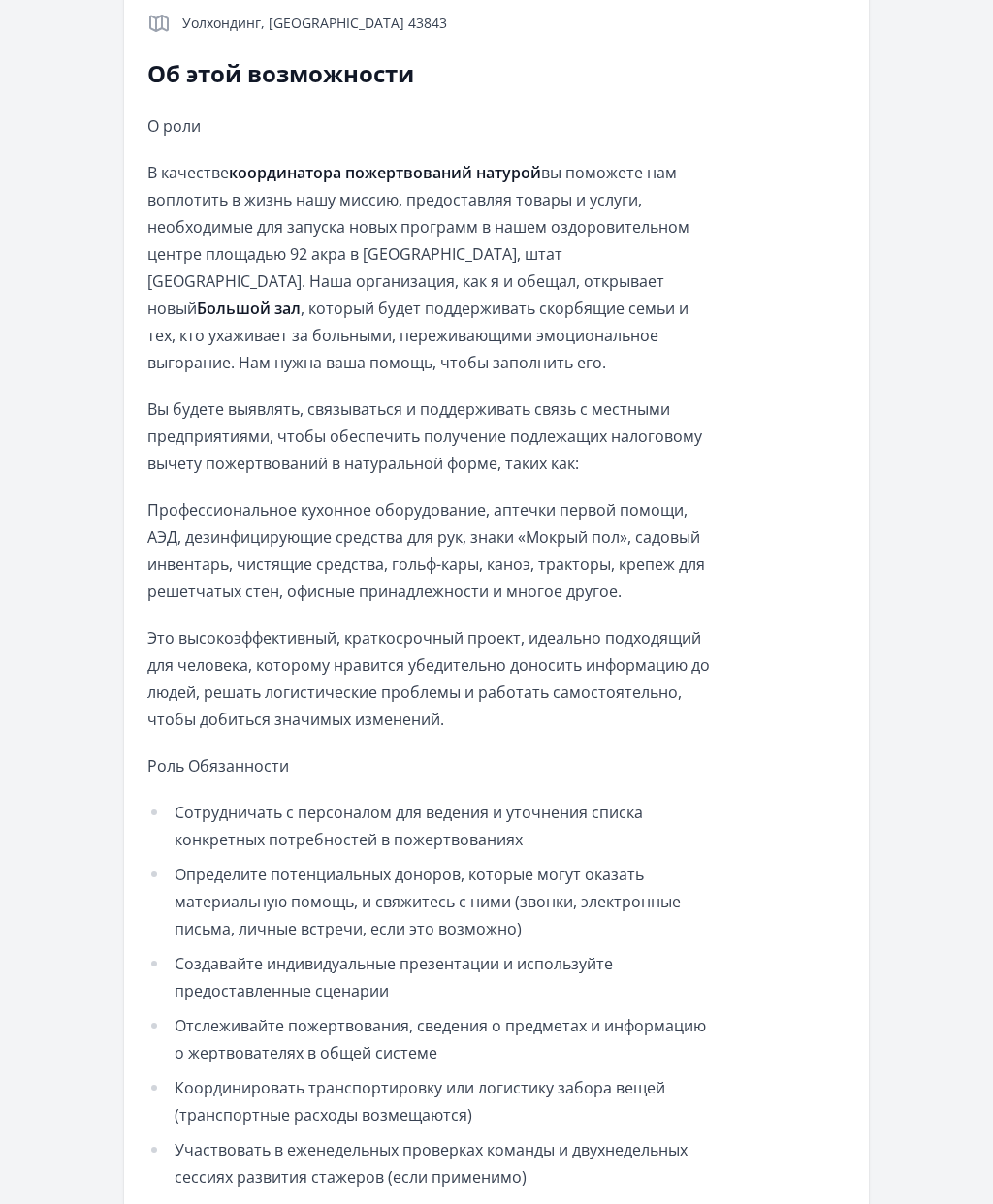
scroll to position [616, 0]
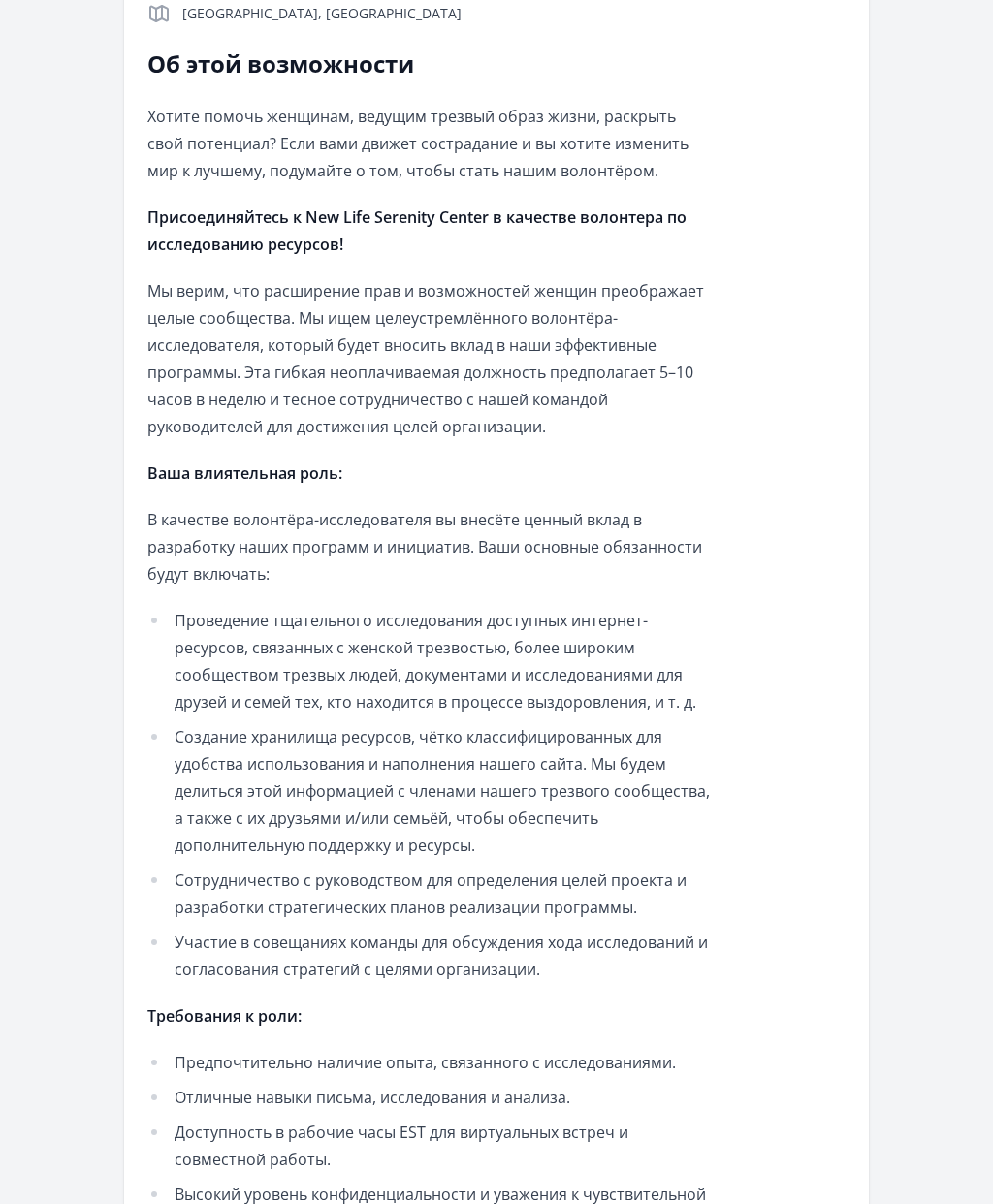
scroll to position [587, 0]
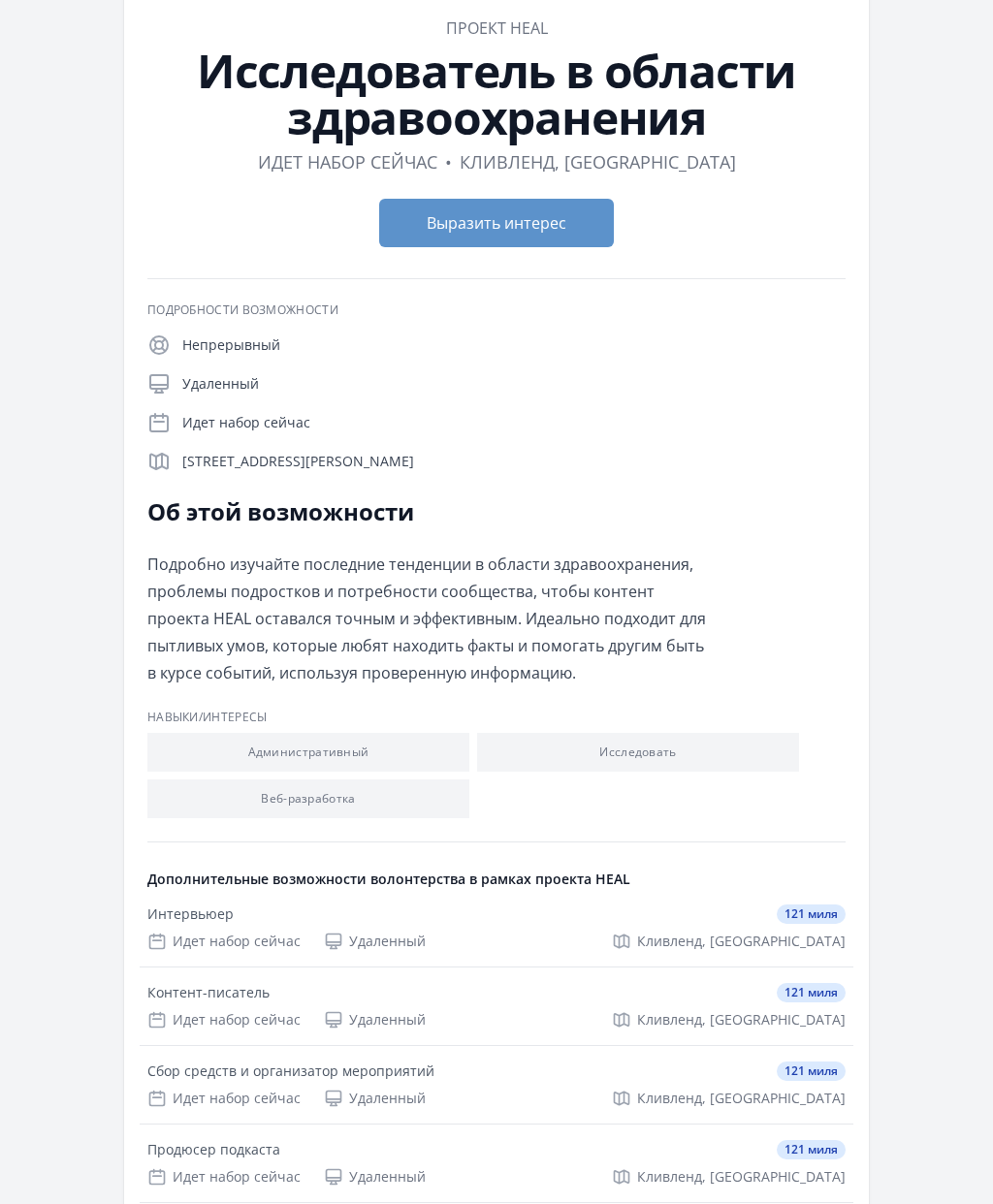
scroll to position [100, 0]
click at [715, 742] on li "Исследовать" at bounding box center [638, 753] width 322 height 39
click at [636, 754] on font "Исследовать" at bounding box center [637, 752] width 77 height 17
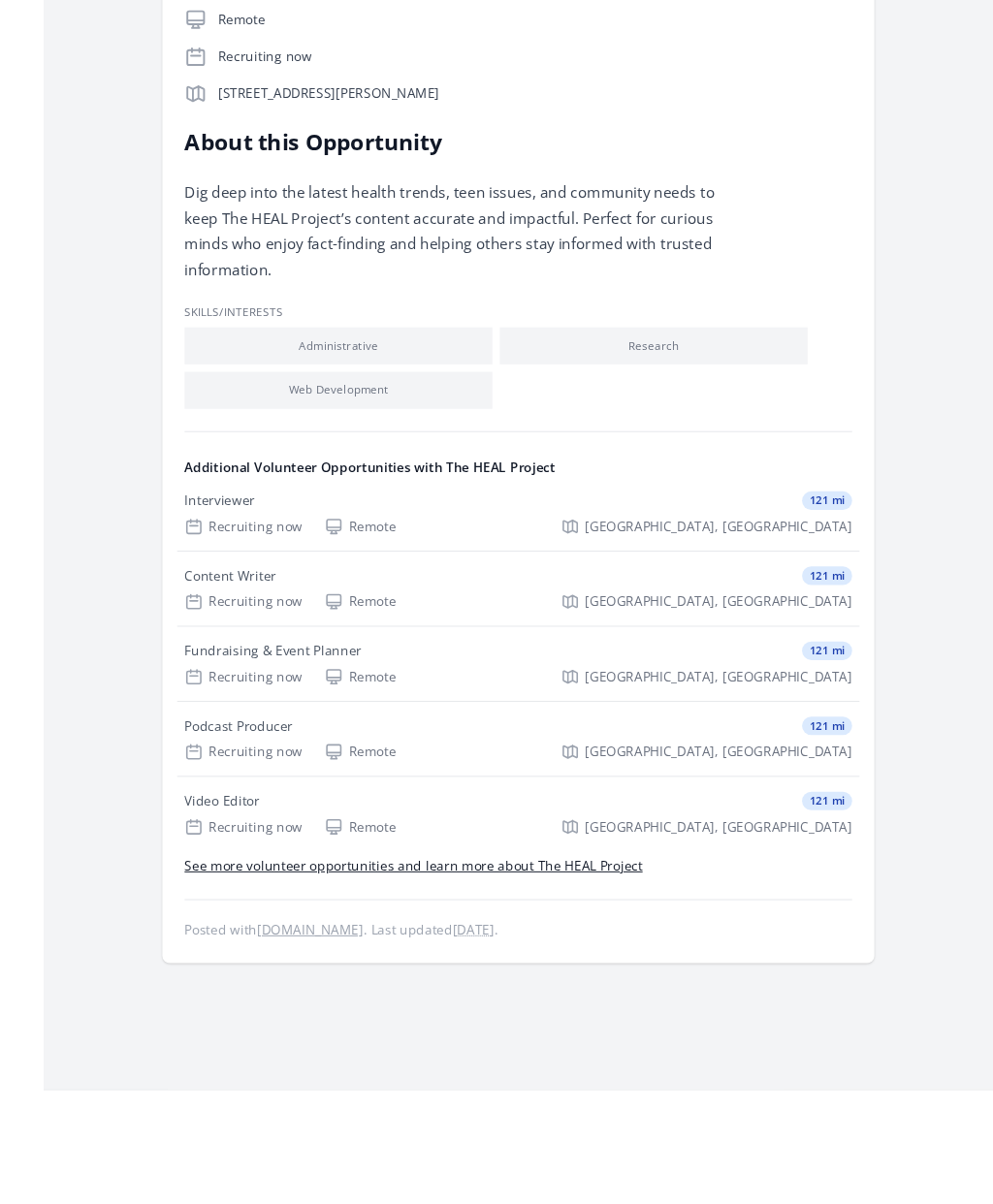
scroll to position [427, 0]
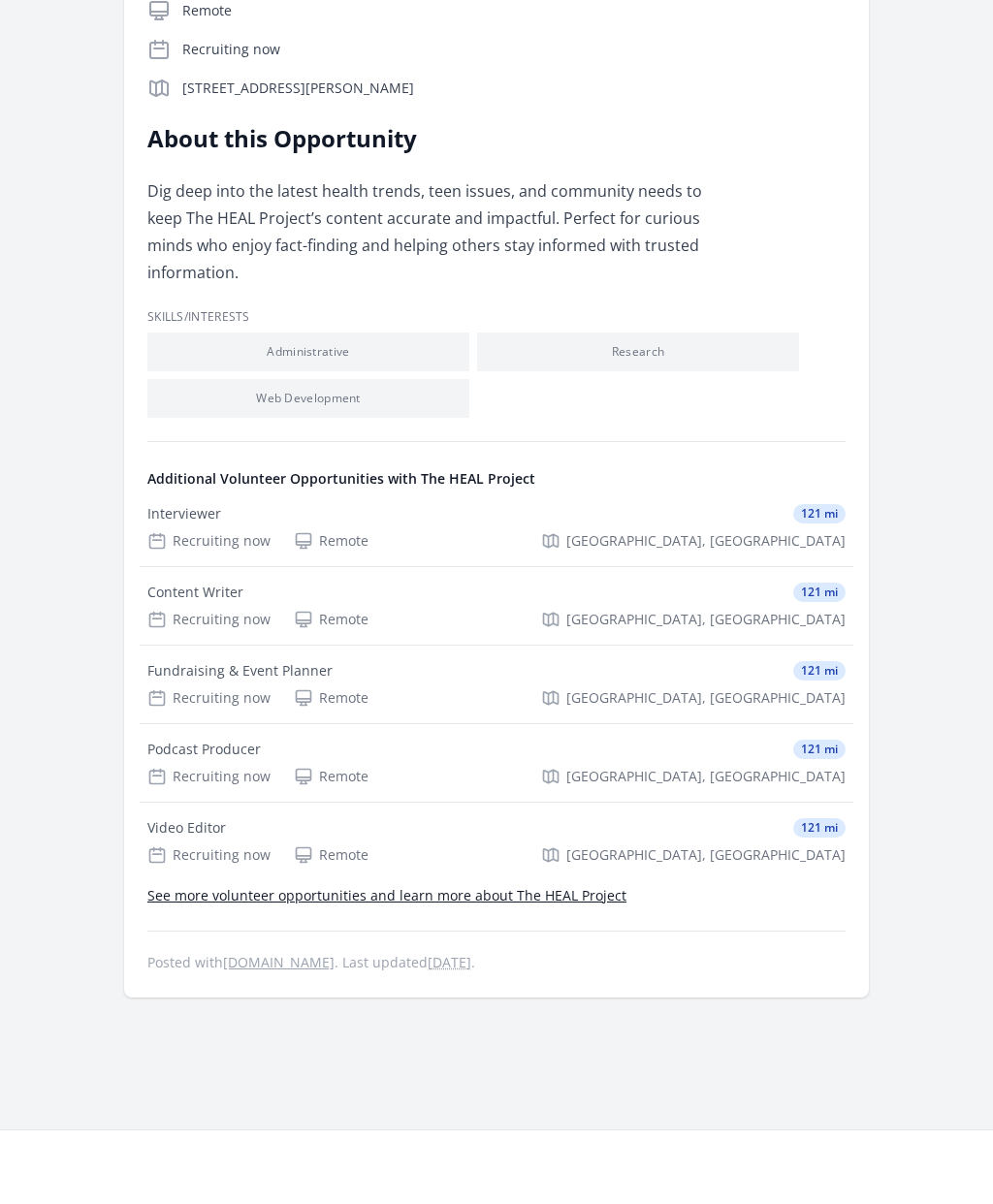
click at [544, 892] on link "See more volunteer opportunities and learn more about The HEAL Project" at bounding box center [387, 895] width 479 height 19
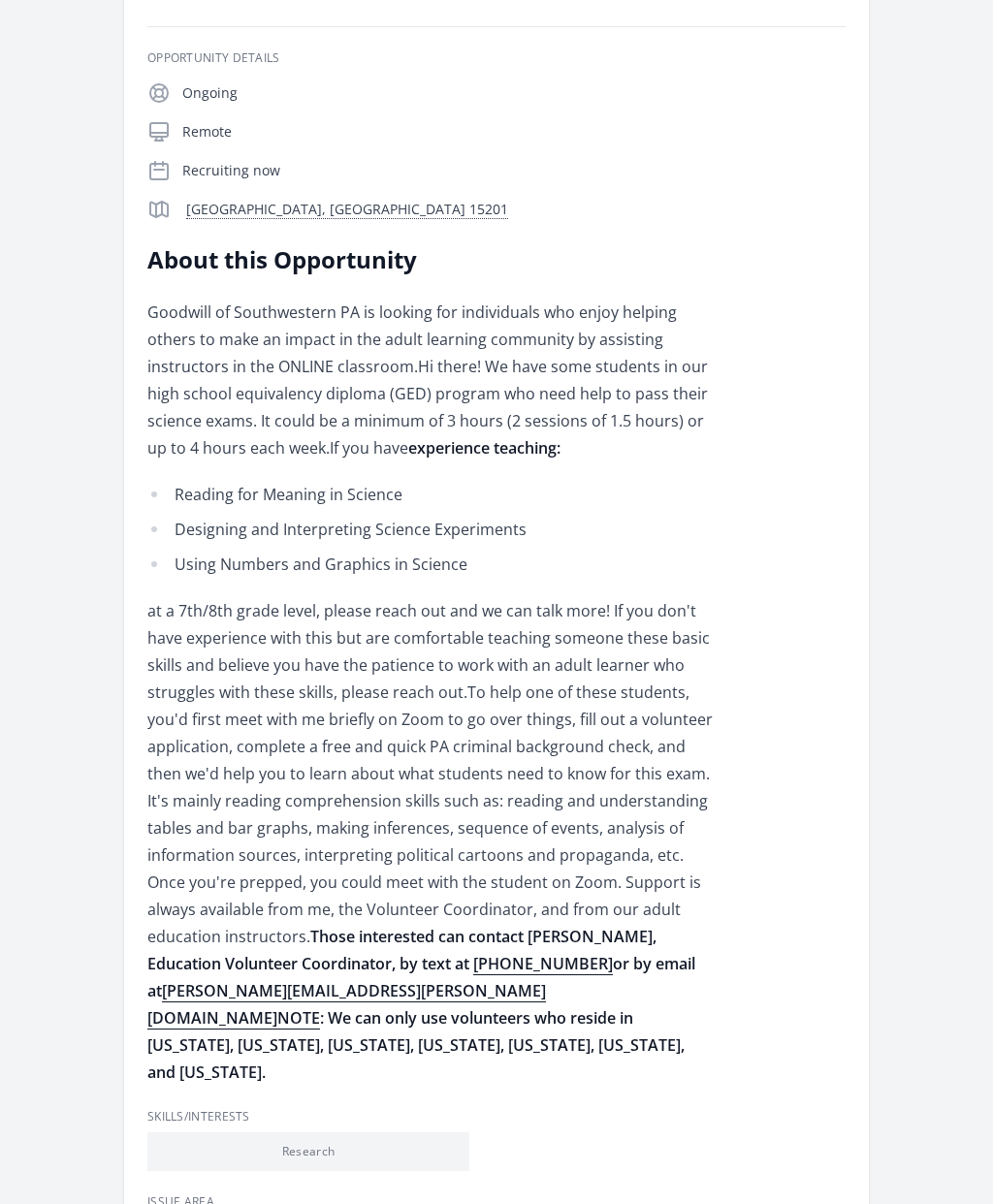
scroll to position [442, 0]
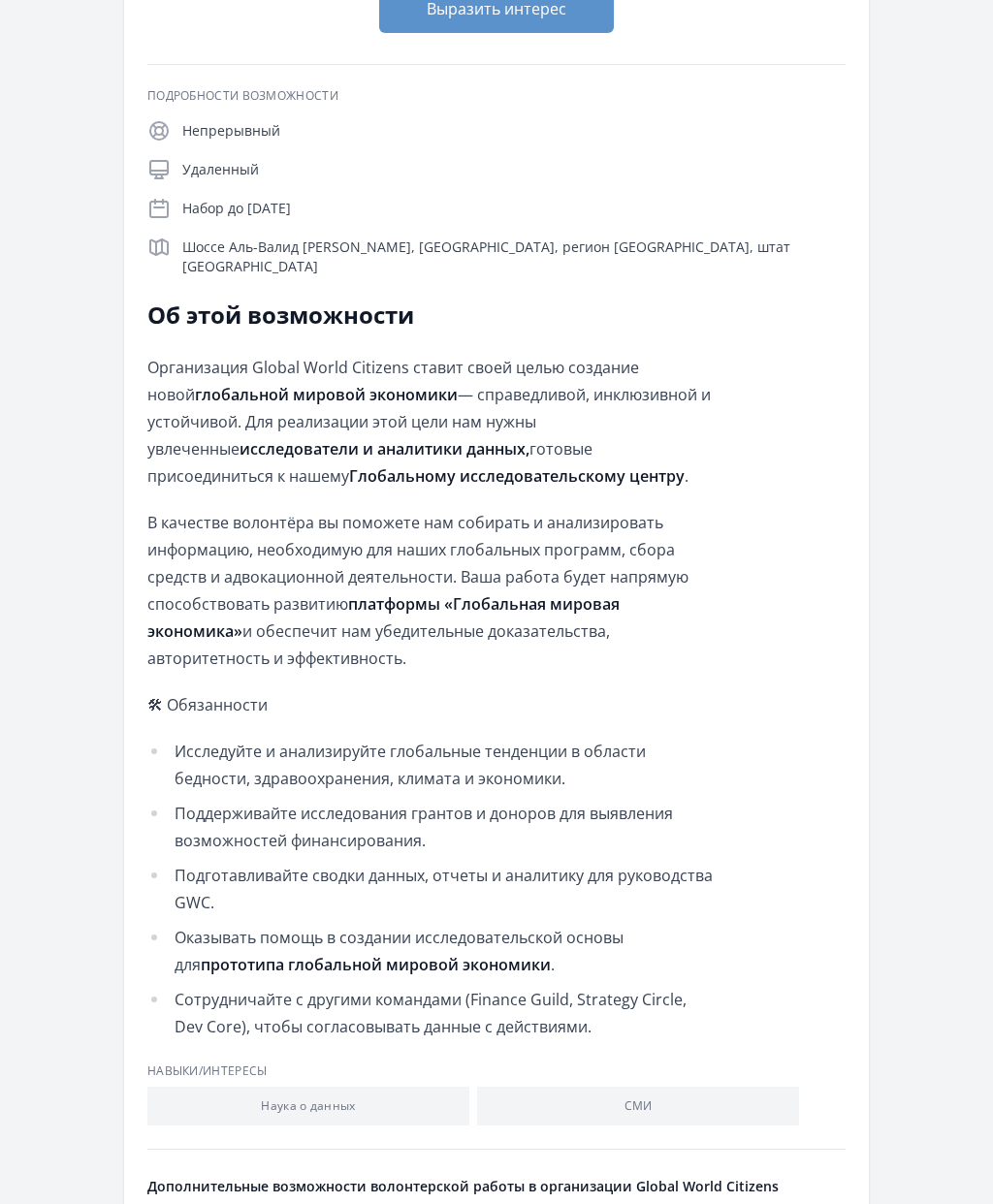
scroll to position [394, 0]
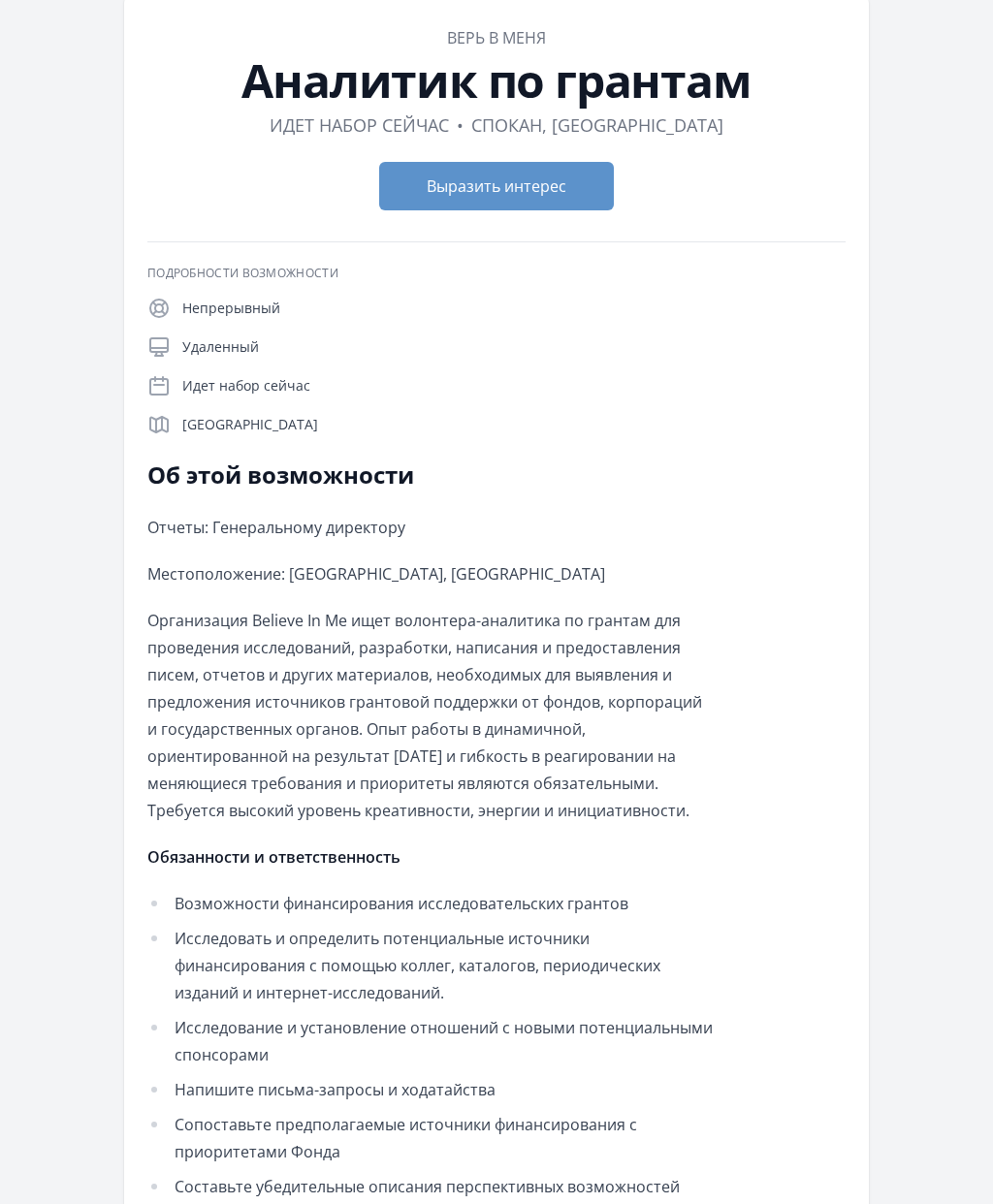
scroll to position [132, 0]
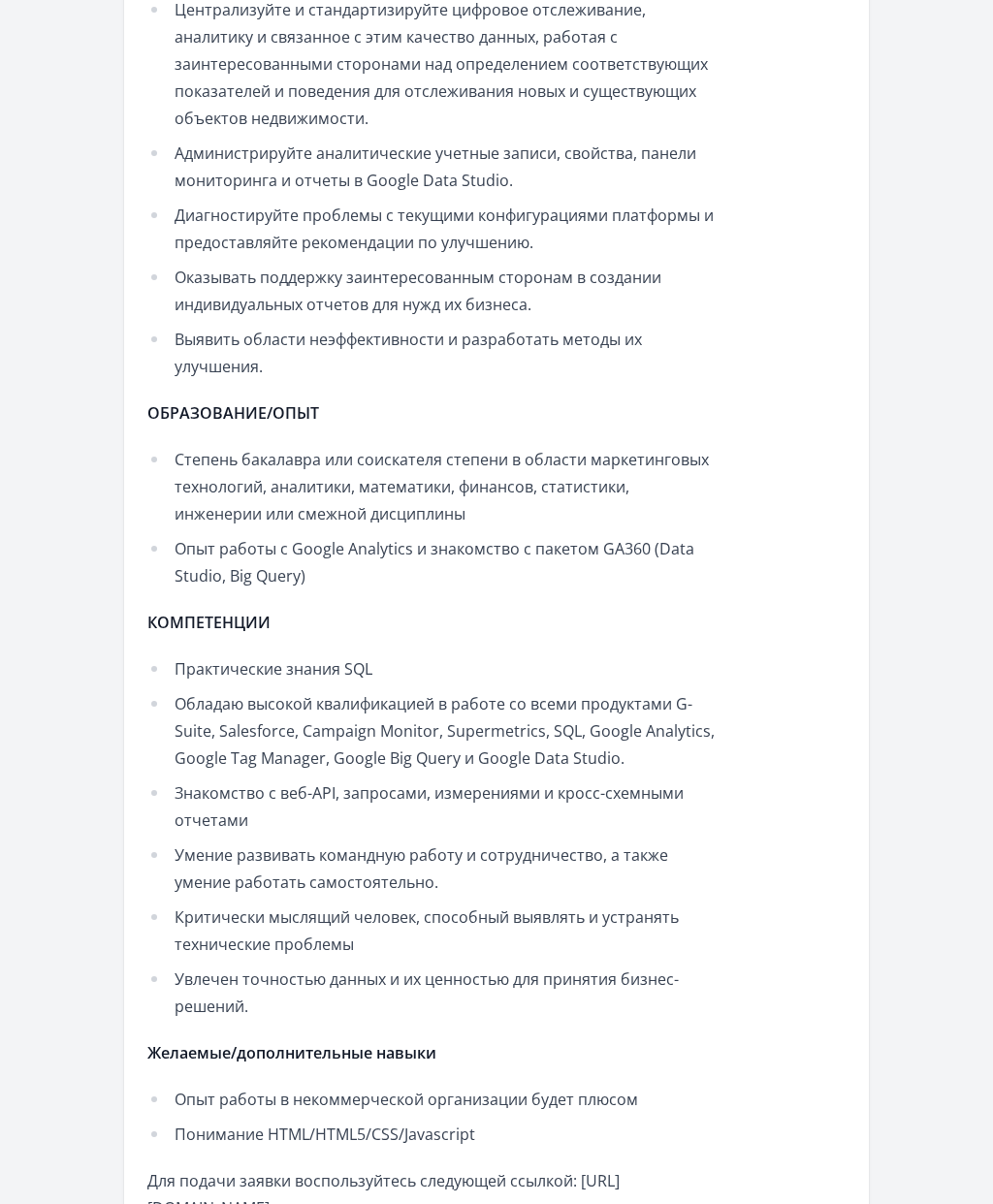
scroll to position [977, 0]
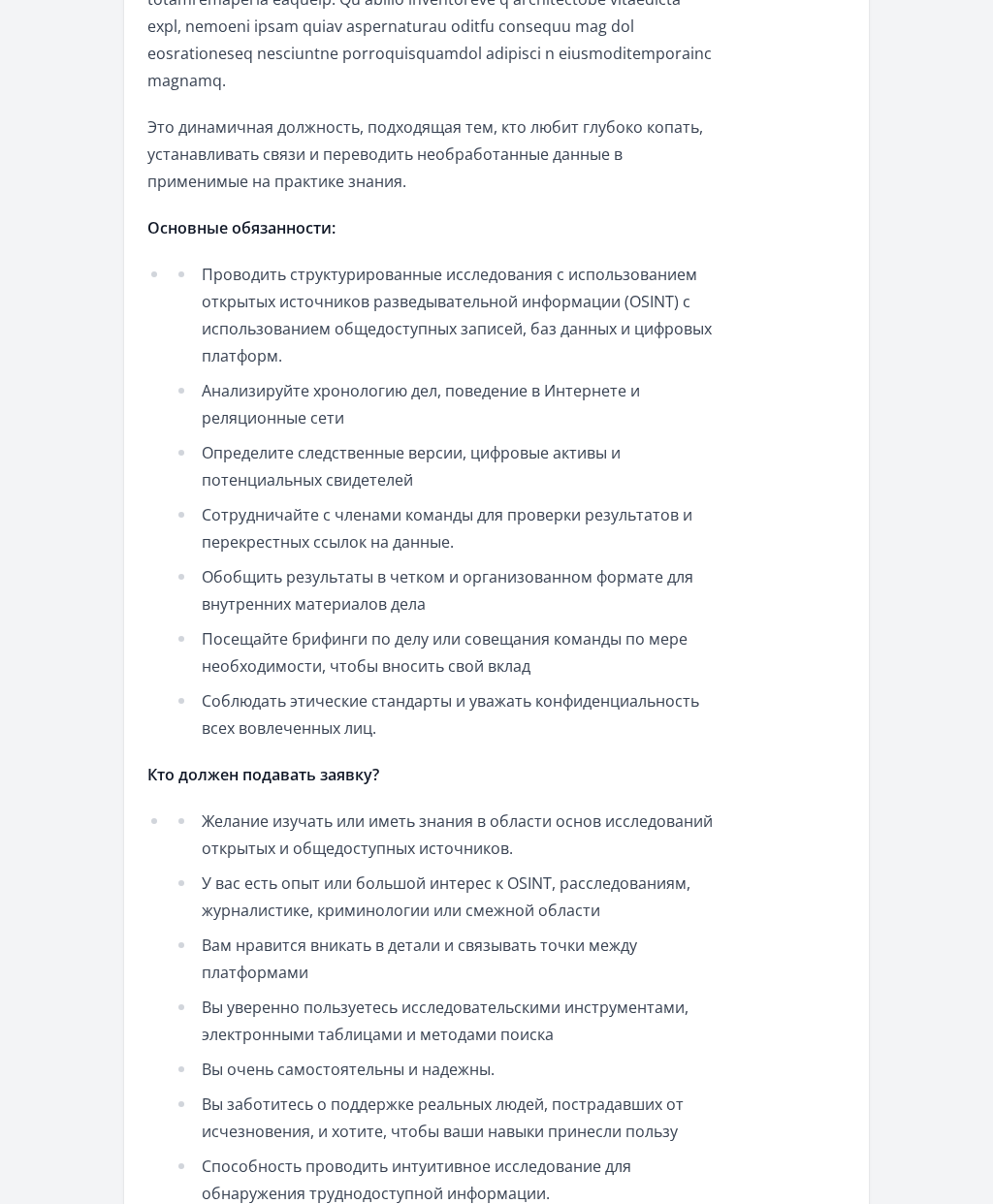
scroll to position [1667, 0]
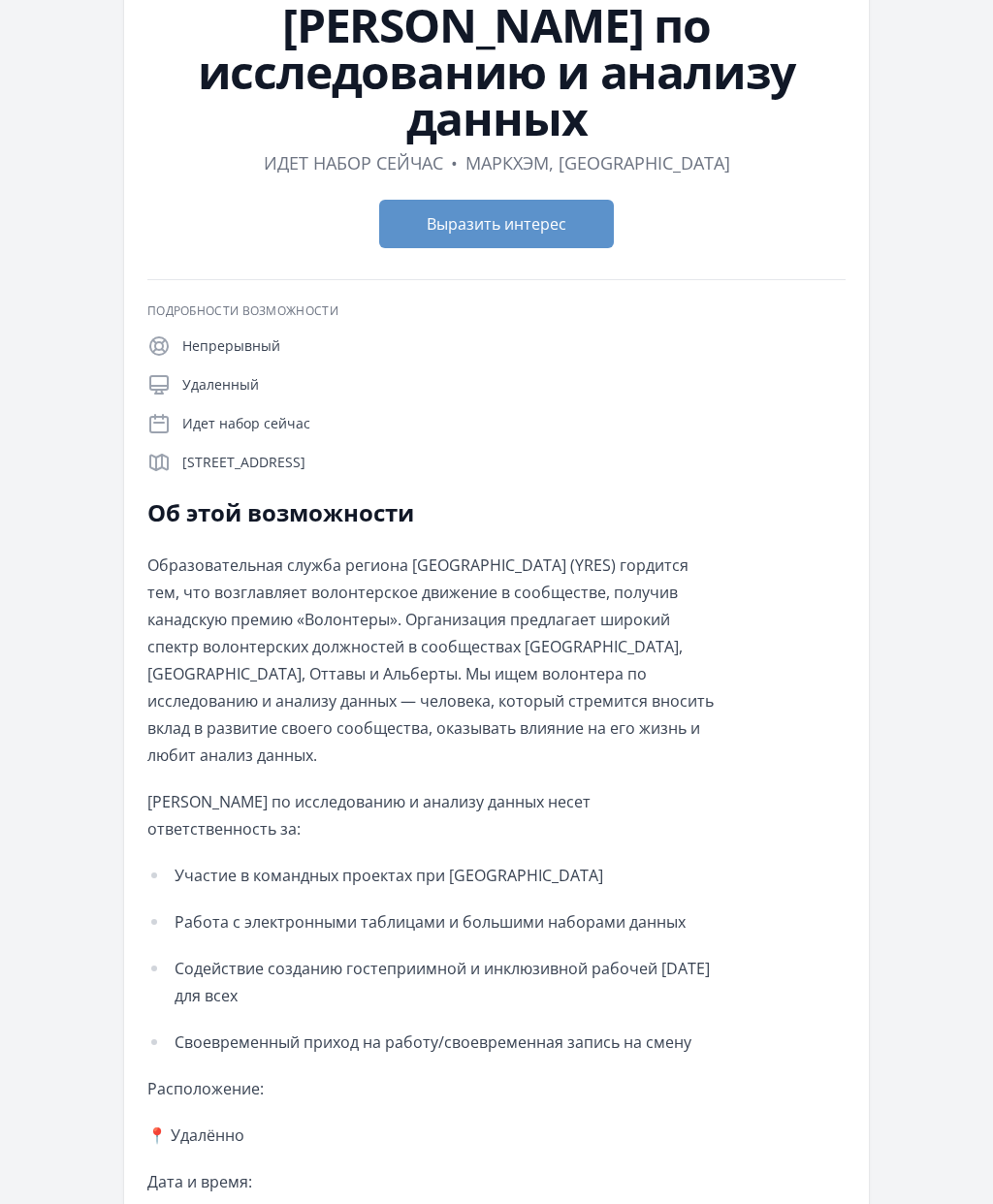
scroll to position [147, 0]
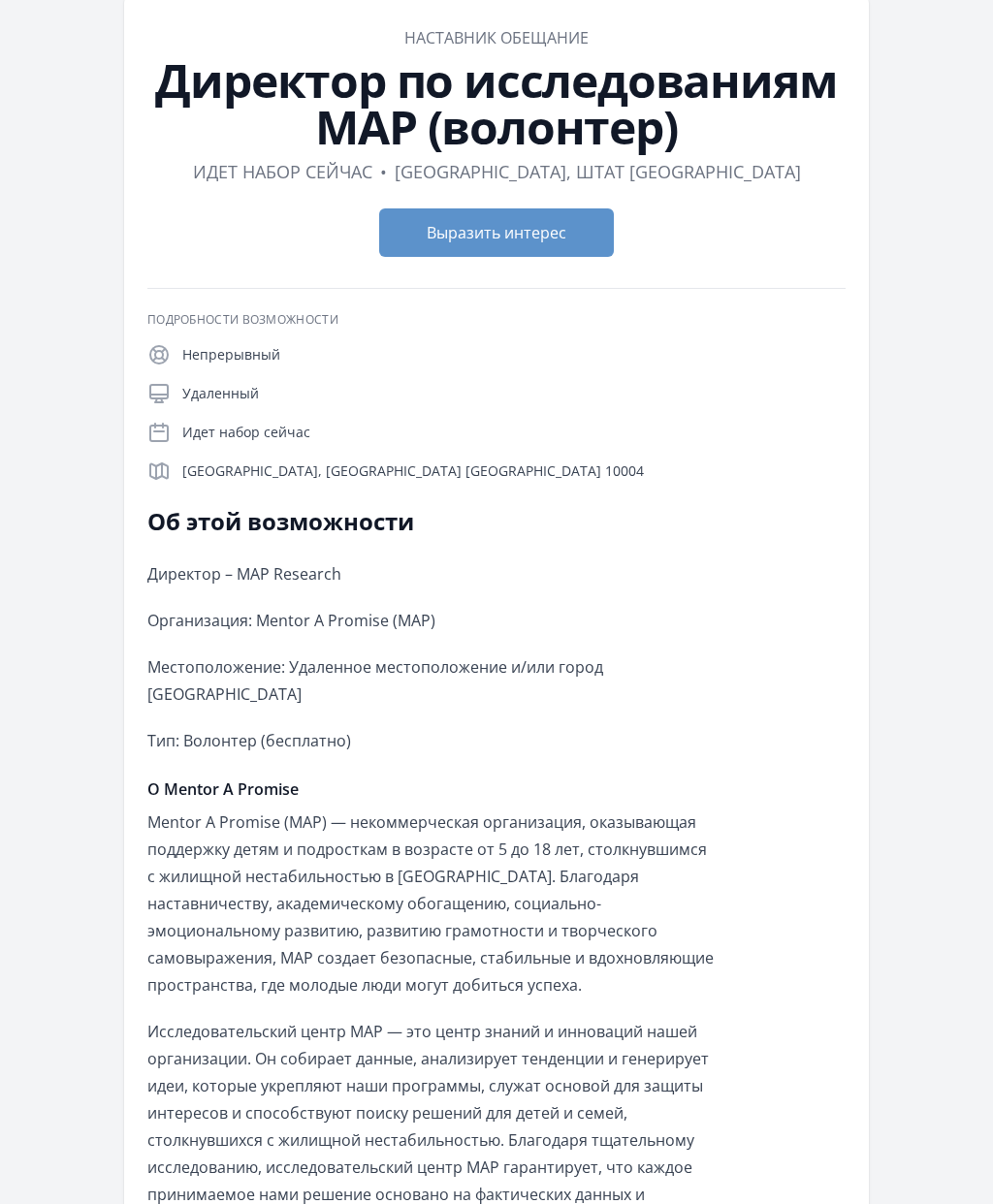
scroll to position [89, 0]
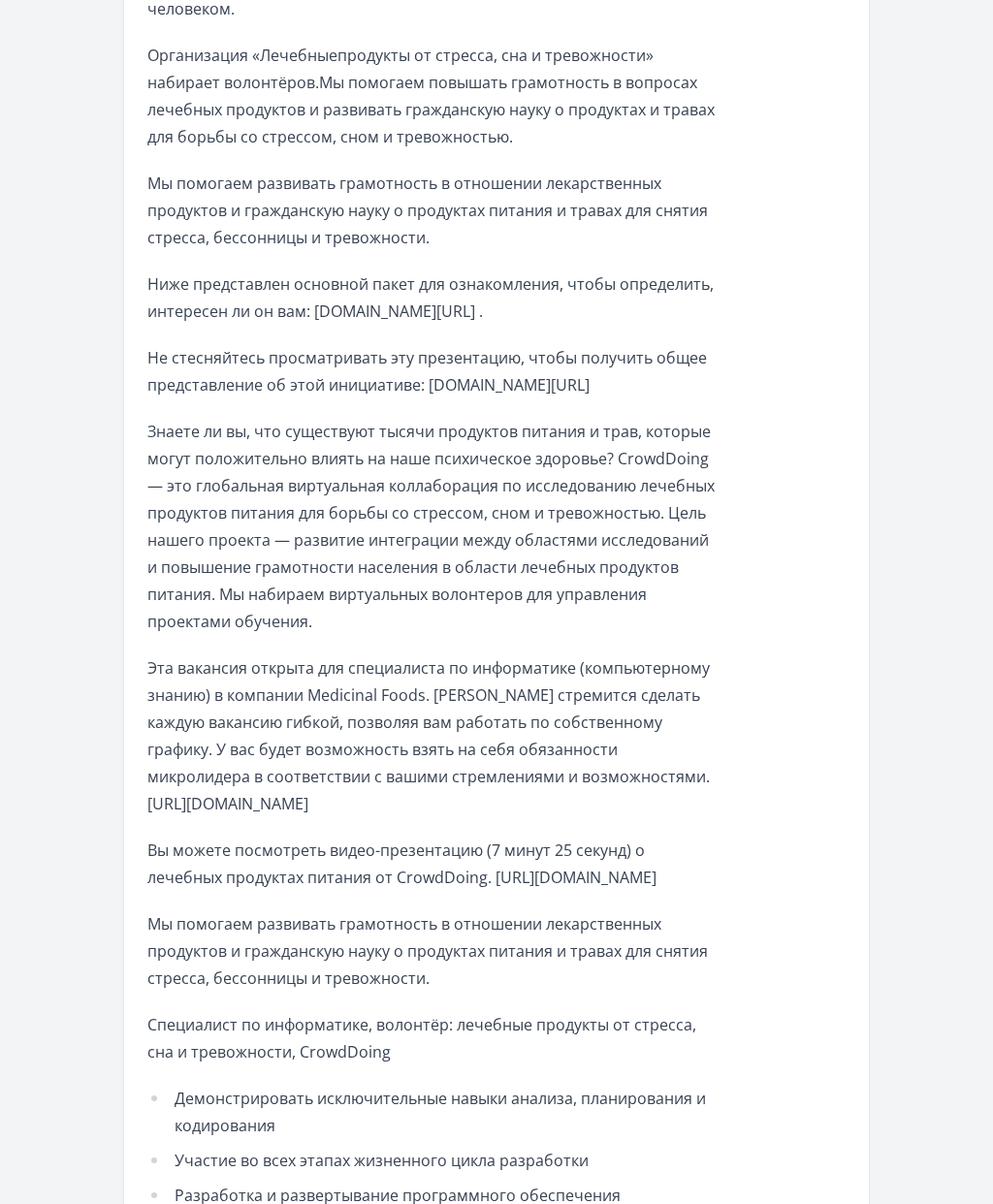
scroll to position [1353, 0]
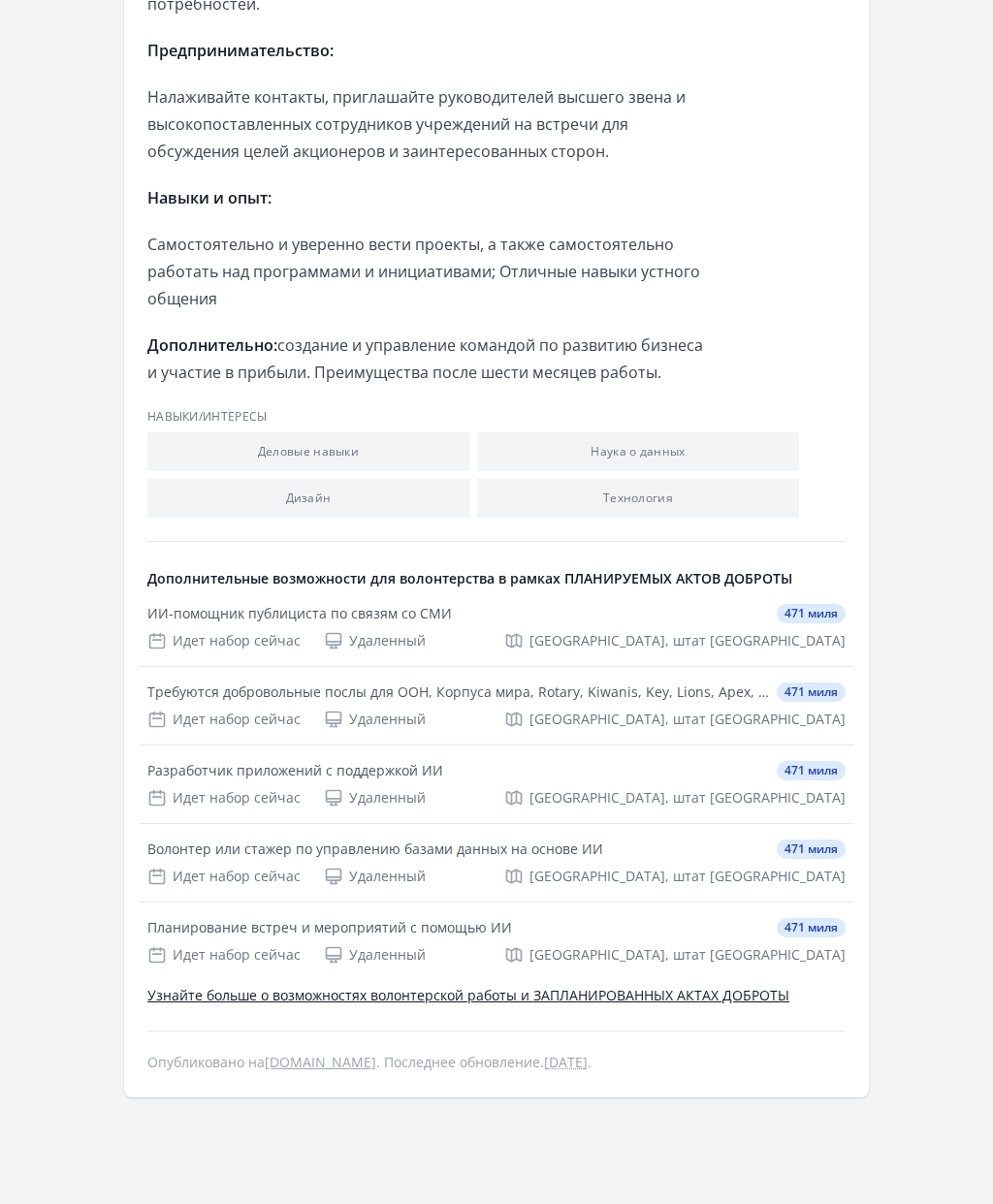
scroll to position [2926, 0]
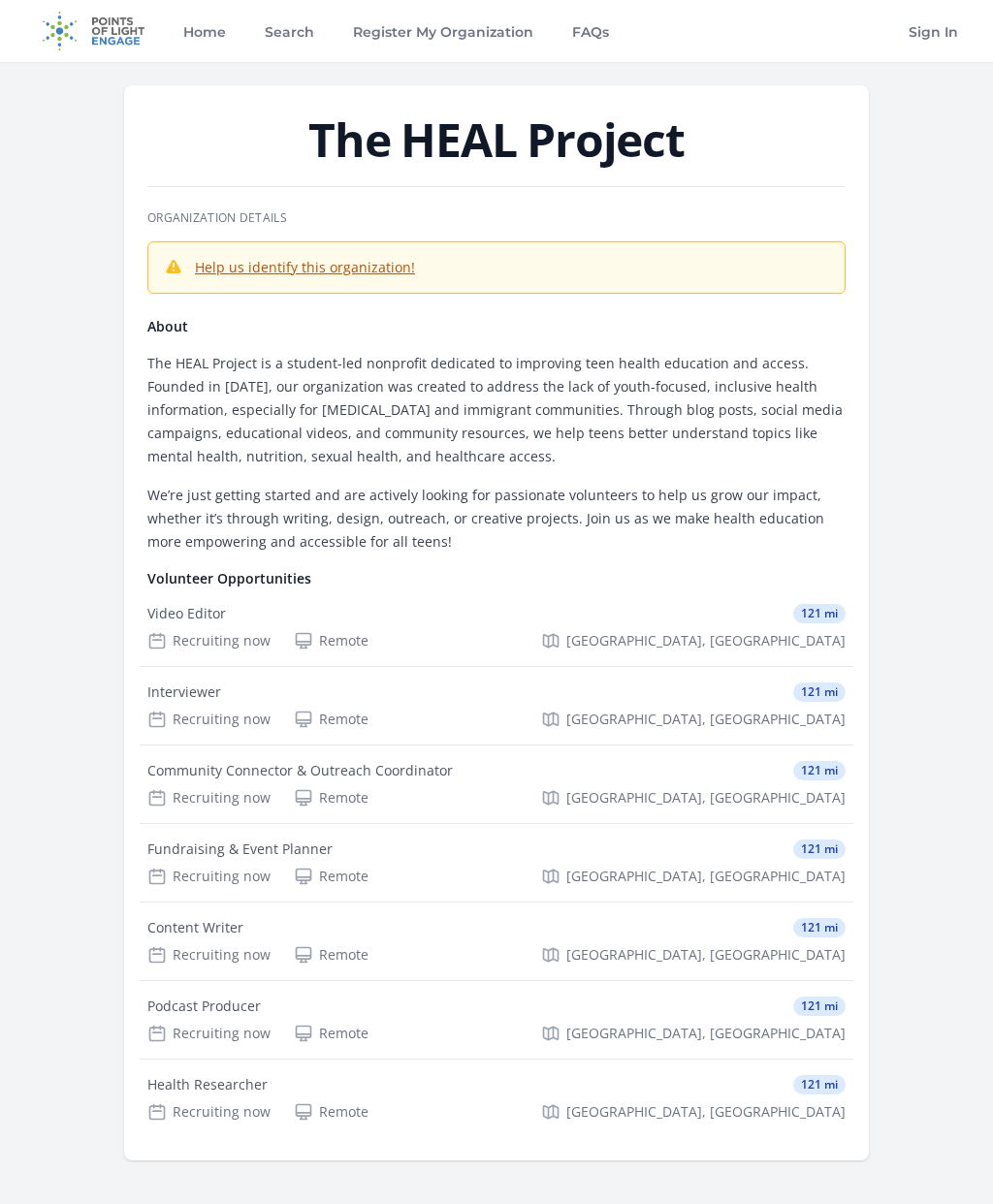
click at [225, 1082] on div "Health Researcher" at bounding box center [207, 1085] width 120 height 20
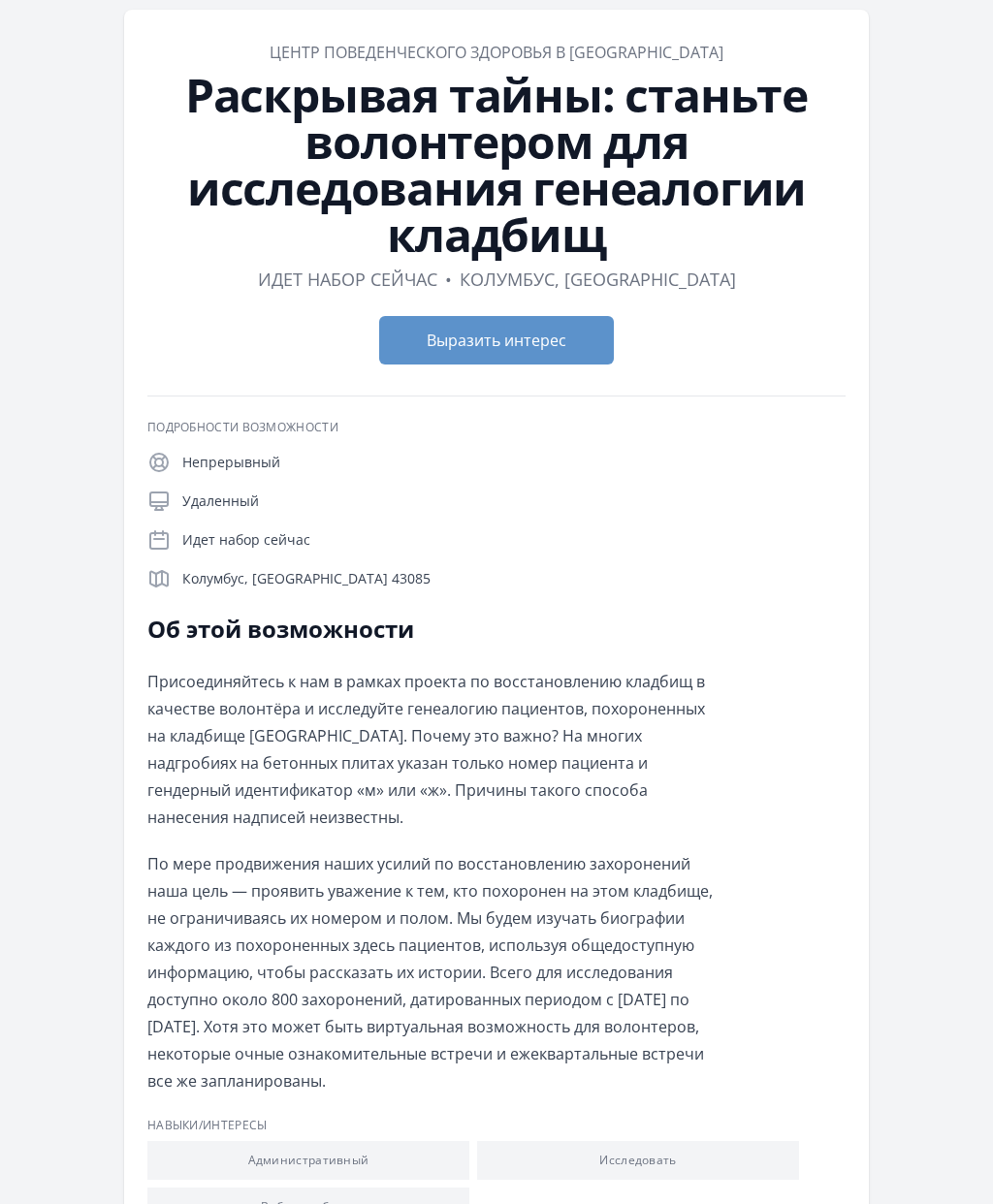
scroll to position [74, 0]
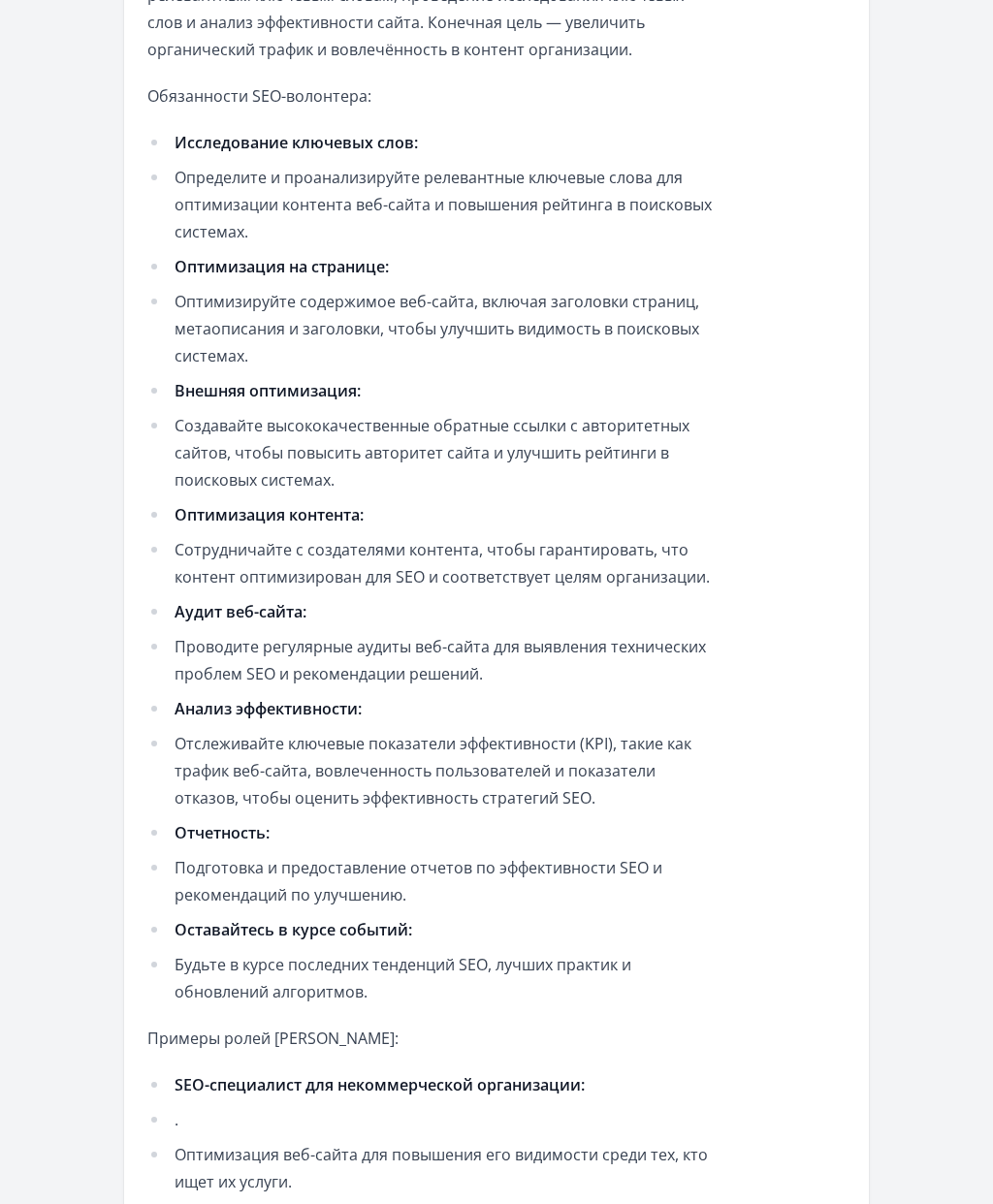
scroll to position [792, 0]
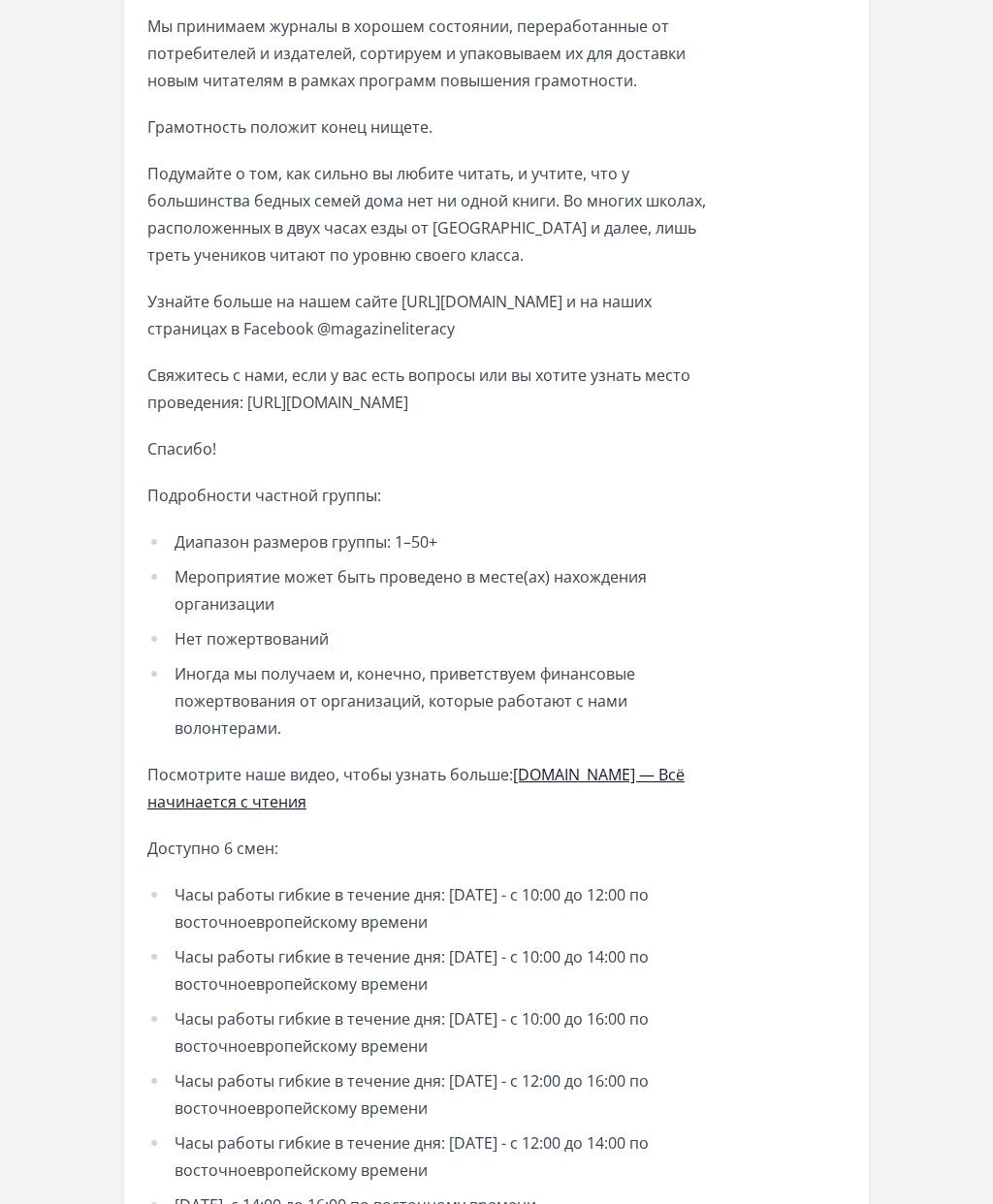
scroll to position [1363, 0]
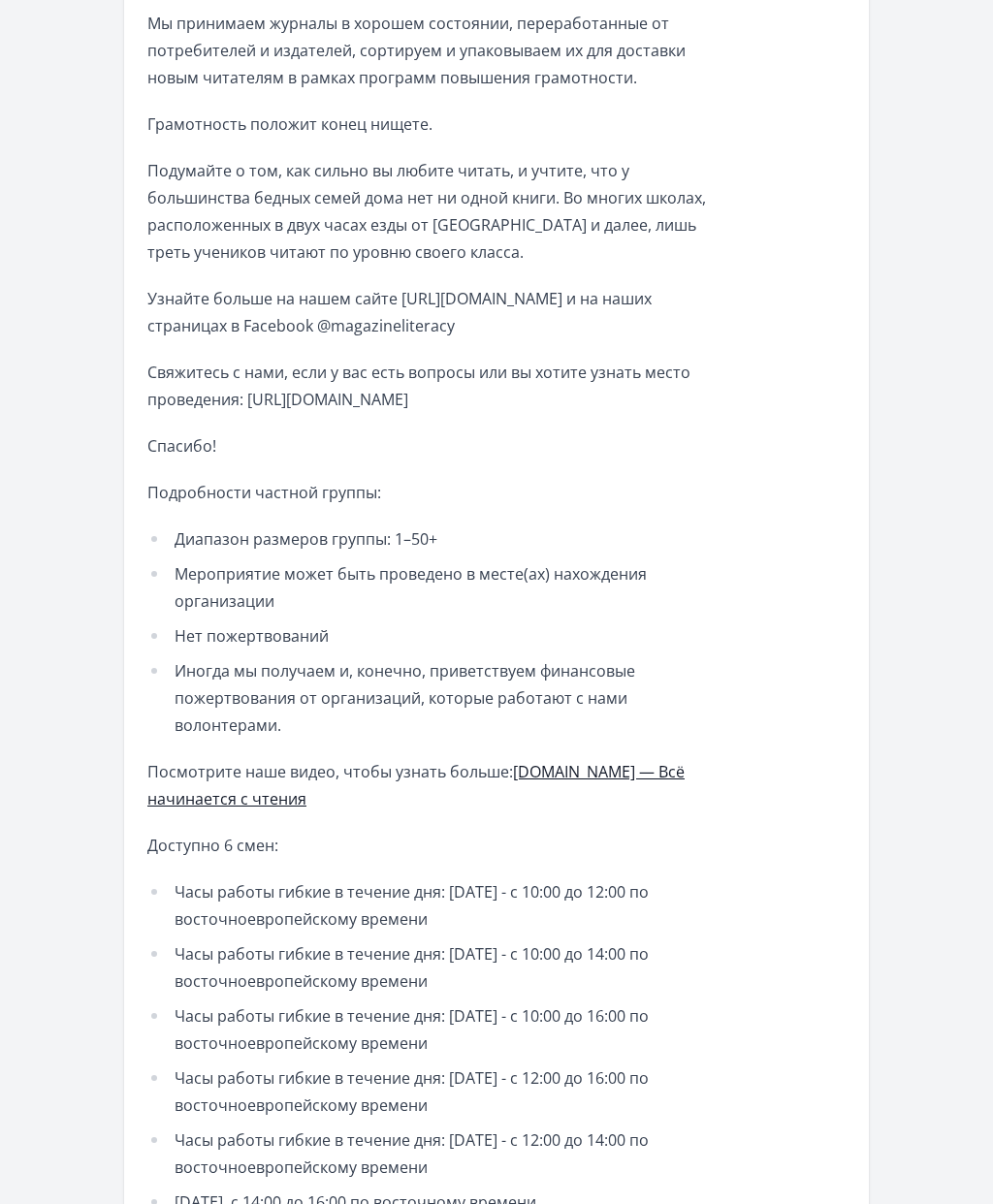
click at [649, 1072] on font "Часы работы гибкие в течение дня: [DATE] - с 12:00 до 16:00 по восточноевропейс…" at bounding box center [411, 1092] width 474 height 48
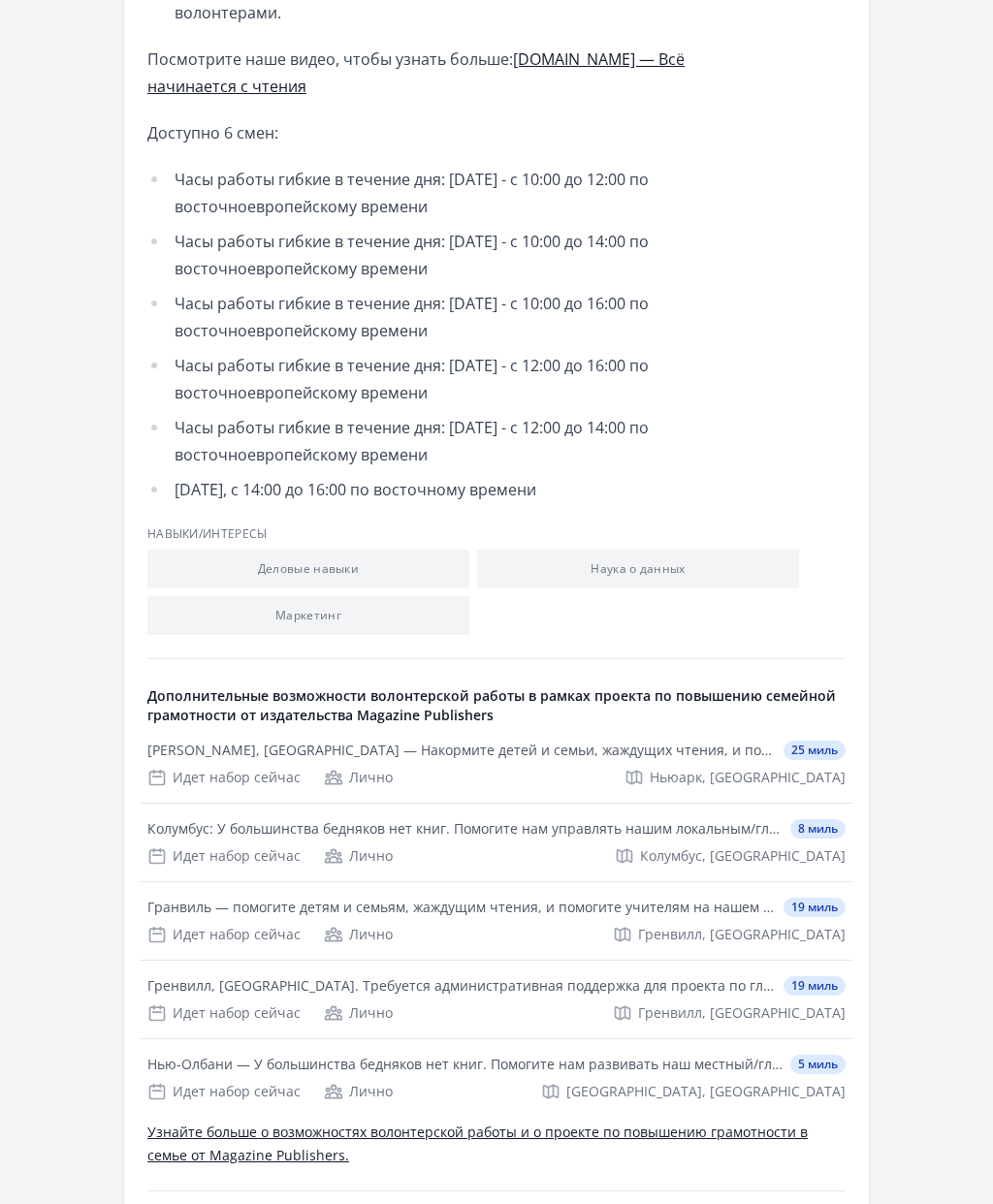
scroll to position [2087, 0]
